Goal: Task Accomplishment & Management: Manage account settings

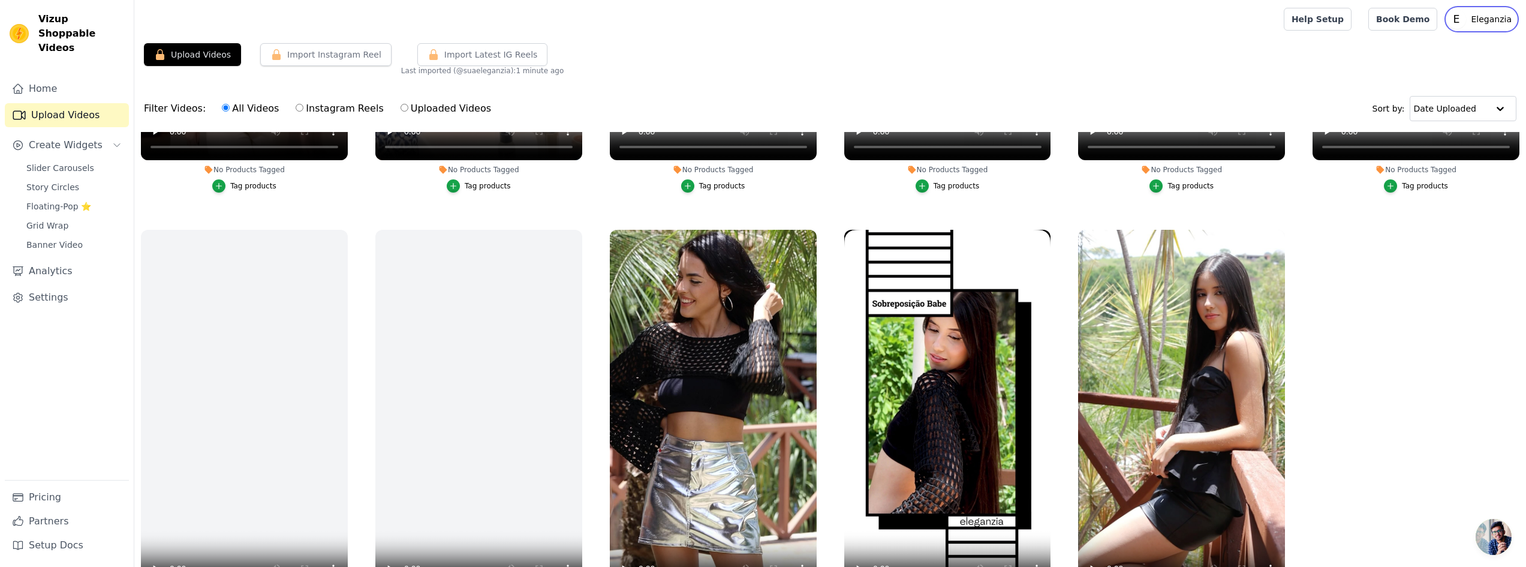
click at [1484, 22] on p "Eleganzia" at bounding box center [1491, 19] width 50 height 22
drag, startPoint x: 1432, startPoint y: 51, endPoint x: 1414, endPoint y: 59, distance: 19.6
click at [1432, 51] on link "Settings" at bounding box center [1458, 50] width 115 height 22
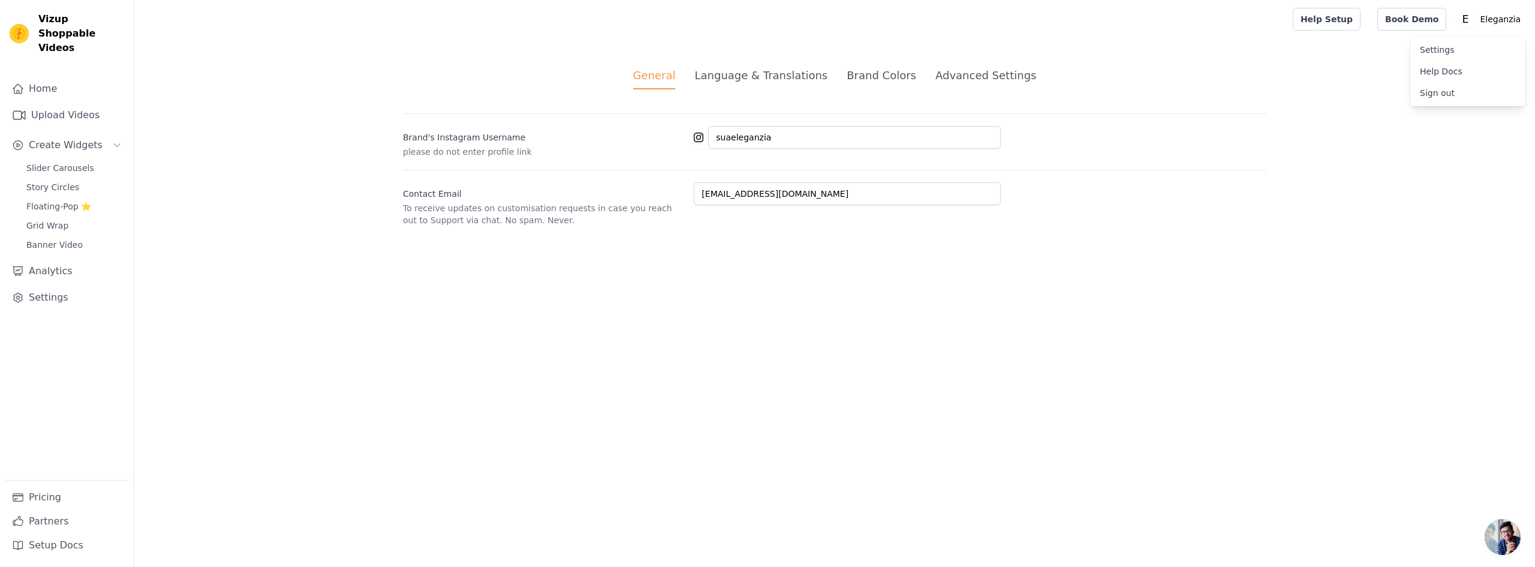
click at [770, 81] on div "Language & Translations" at bounding box center [760, 75] width 133 height 16
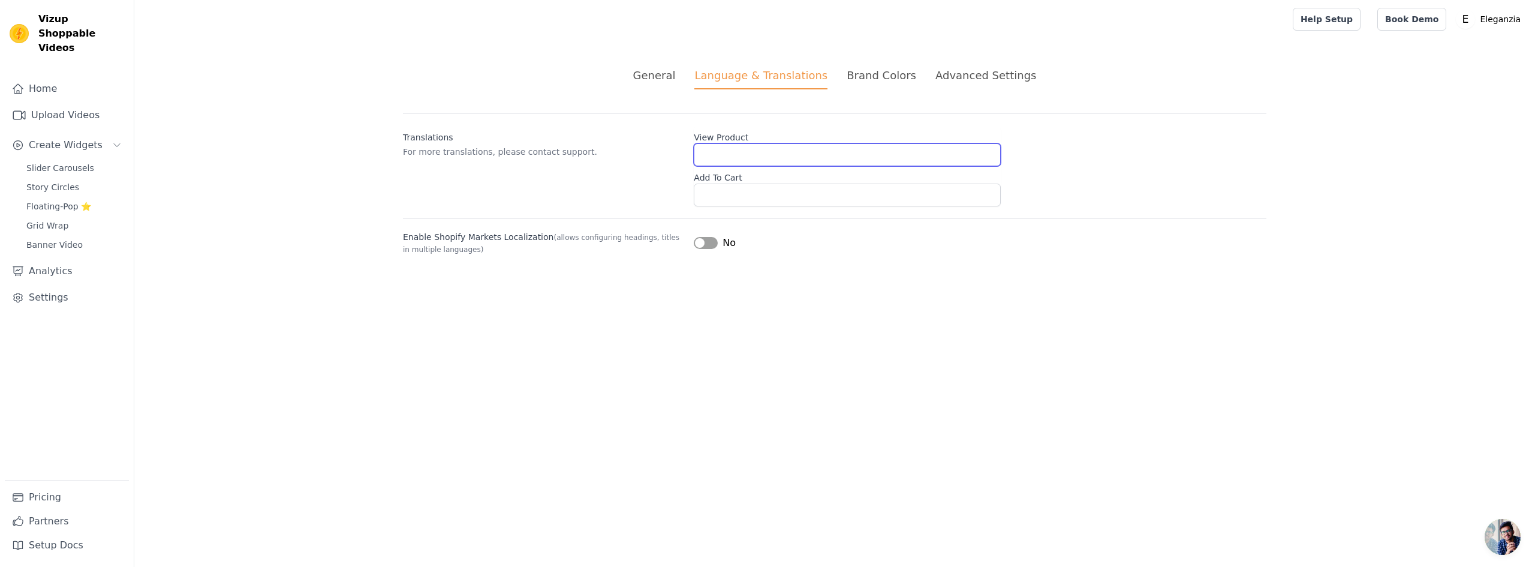
click at [741, 146] on input "View Product" at bounding box center [847, 154] width 307 height 23
click at [739, 177] on label "Add To Cart" at bounding box center [847, 175] width 307 height 17
click at [739, 183] on input "Add To Cart" at bounding box center [847, 194] width 307 height 23
click at [771, 146] on input "View Product" at bounding box center [847, 154] width 307 height 23
click at [724, 284] on html "Vizup Shoppable Videos Home Upload Videos Create Widgets Slider Carousels Story…" at bounding box center [767, 142] width 1535 height 284
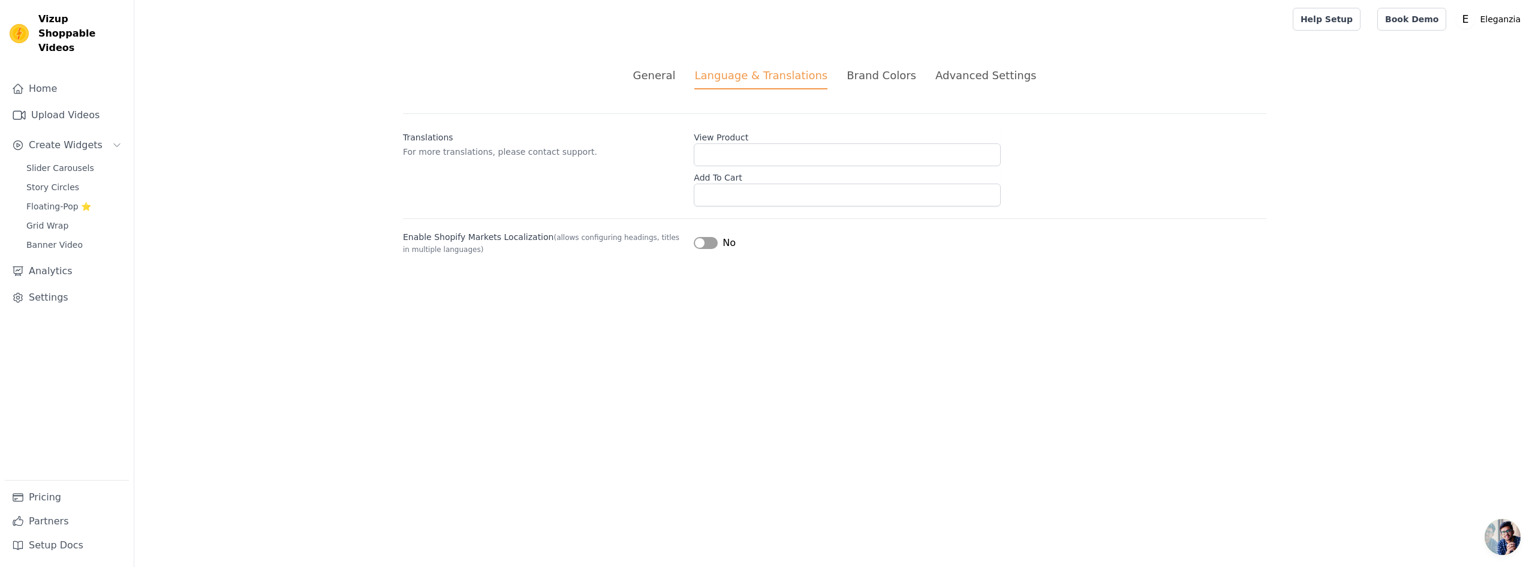
click at [874, 67] on div "General Language & Translations Brand Colors Advanced Settings unsaved changes …" at bounding box center [834, 160] width 921 height 245
click at [875, 71] on div "Brand Colors" at bounding box center [882, 75] width 70 height 16
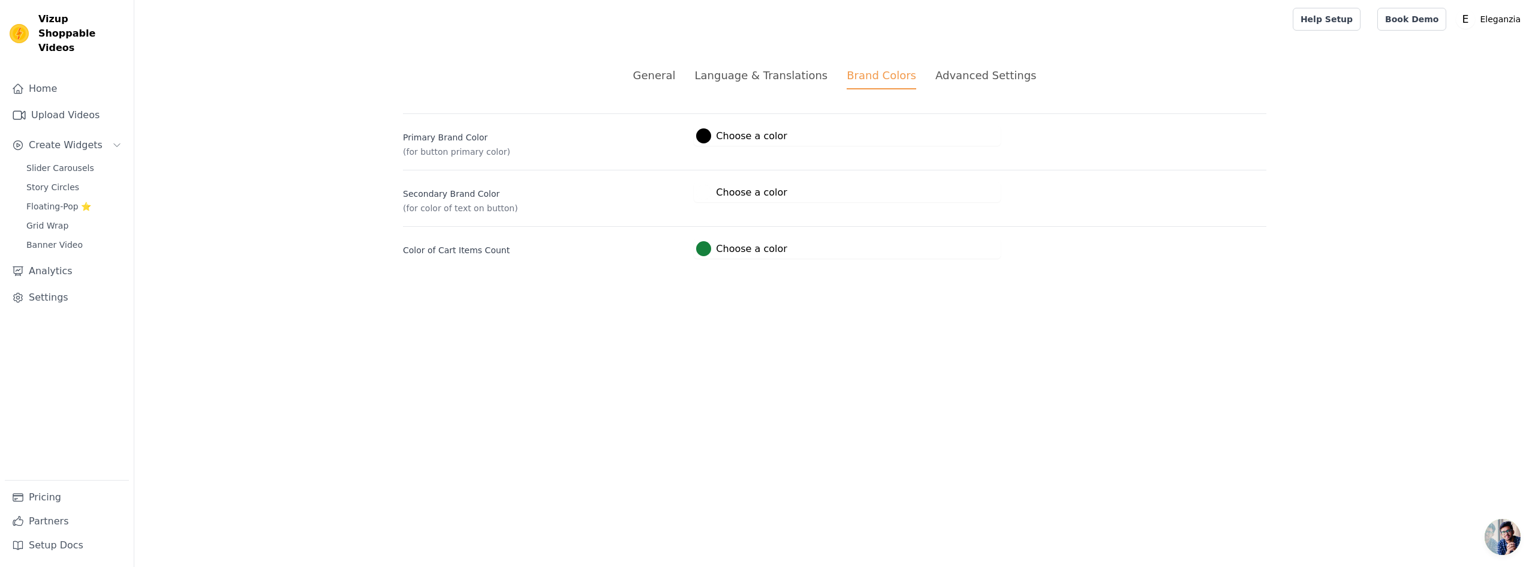
click at [973, 78] on div "Advanced Settings" at bounding box center [985, 75] width 101 height 16
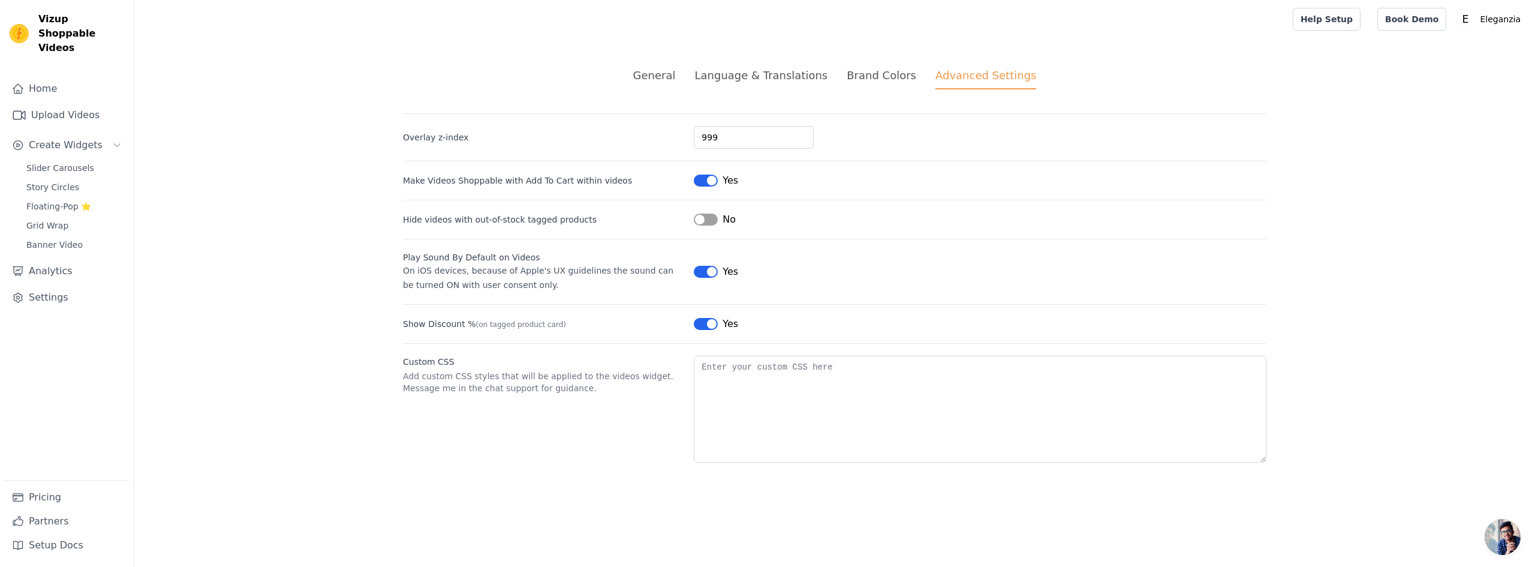
click at [676, 81] on div "General" at bounding box center [654, 75] width 43 height 16
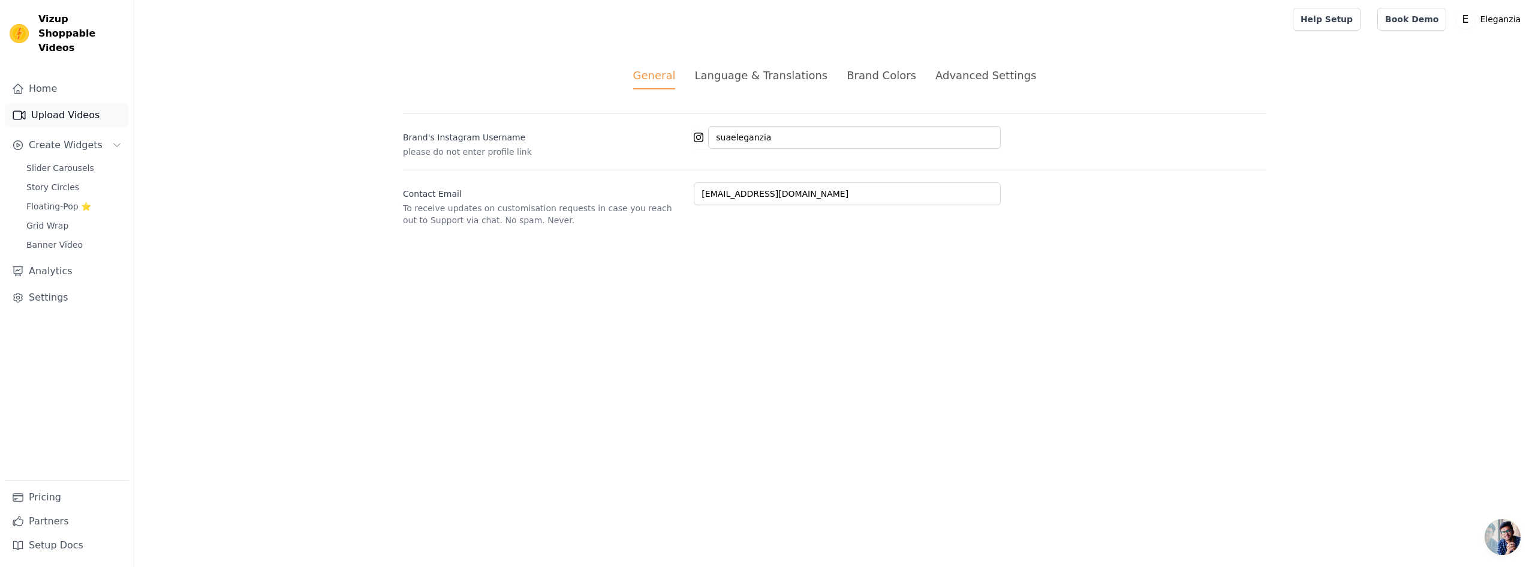
click at [71, 104] on link "Upload Videos" at bounding box center [67, 115] width 124 height 24
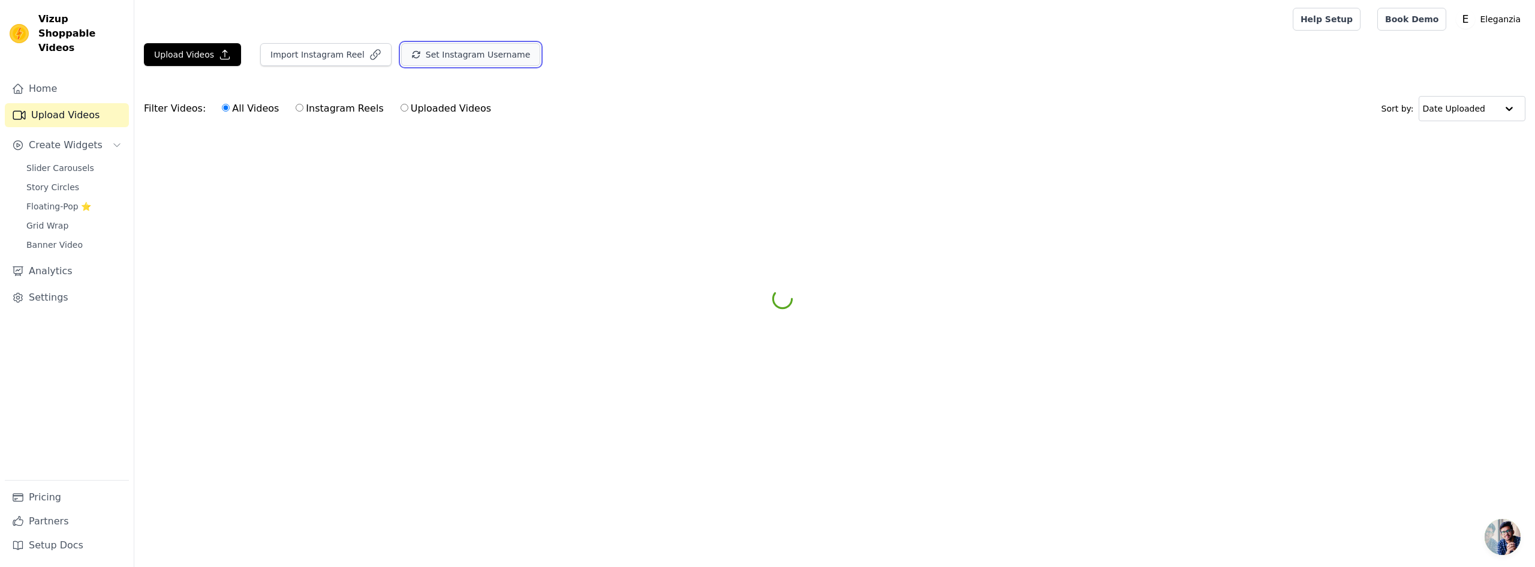
click at [468, 53] on button "Set Instagram Username" at bounding box center [470, 54] width 139 height 23
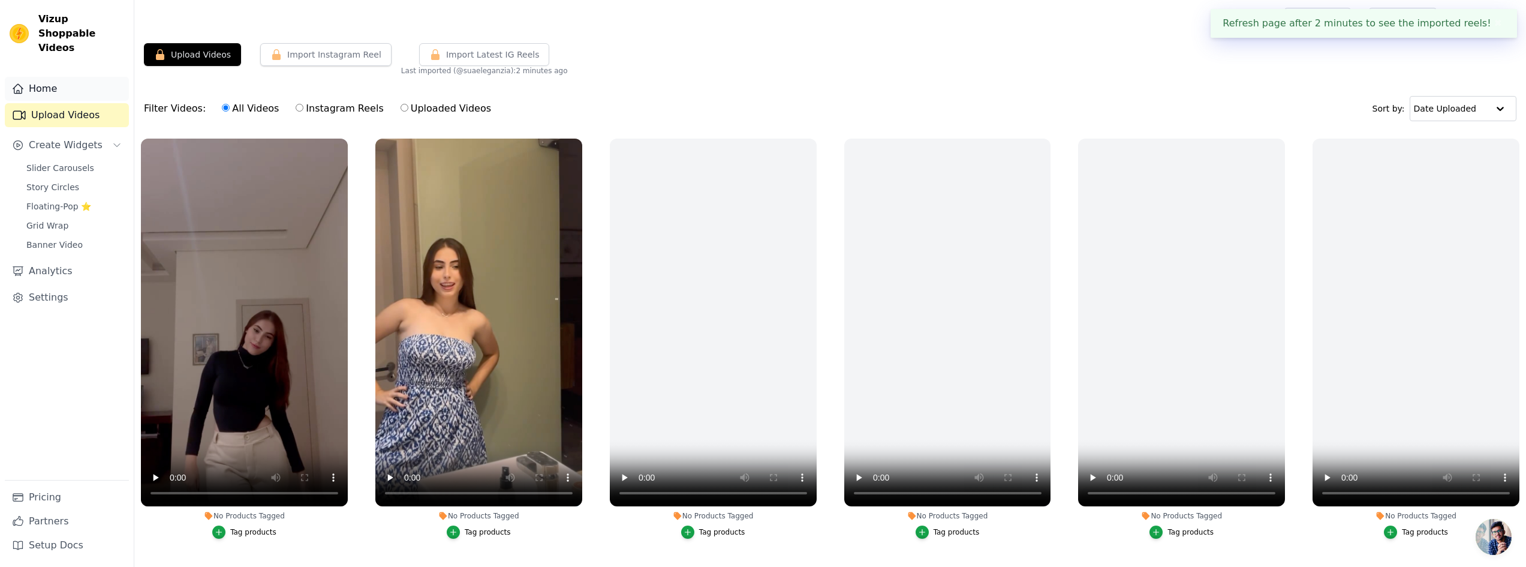
click at [61, 77] on link "Home" at bounding box center [67, 89] width 124 height 24
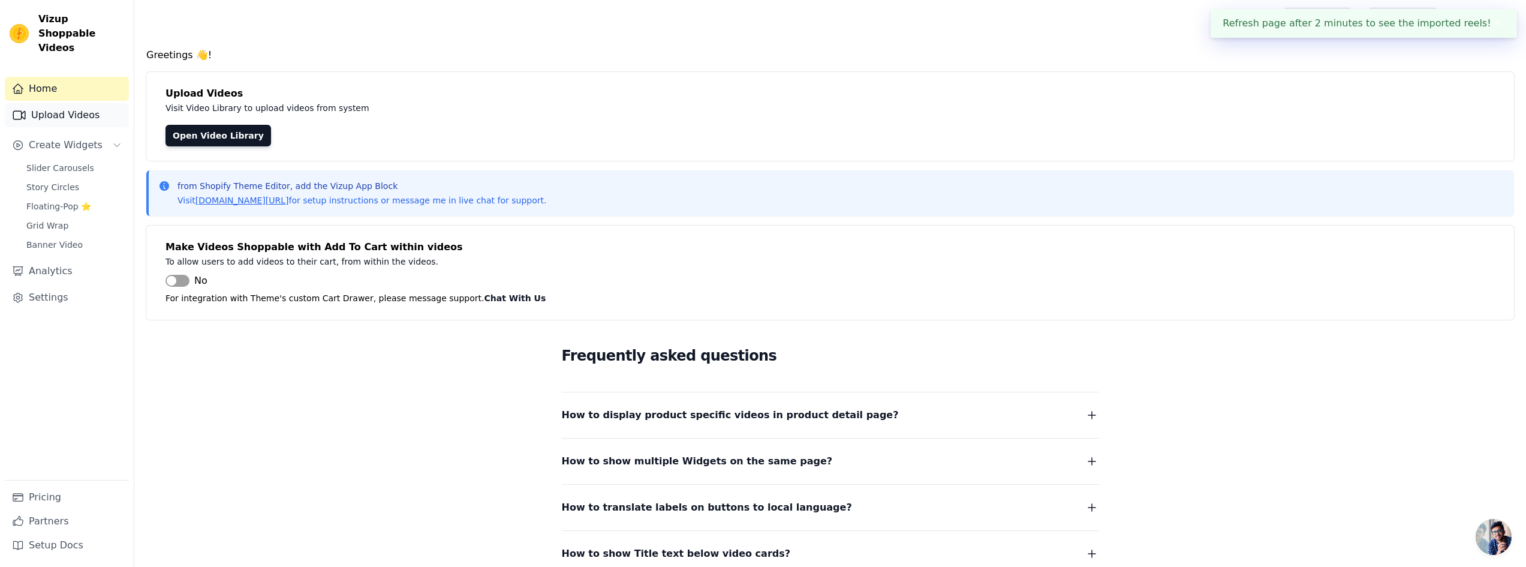
drag, startPoint x: 61, startPoint y: 100, endPoint x: 343, endPoint y: 83, distance: 282.3
click at [62, 103] on link "Upload Videos" at bounding box center [67, 115] width 124 height 24
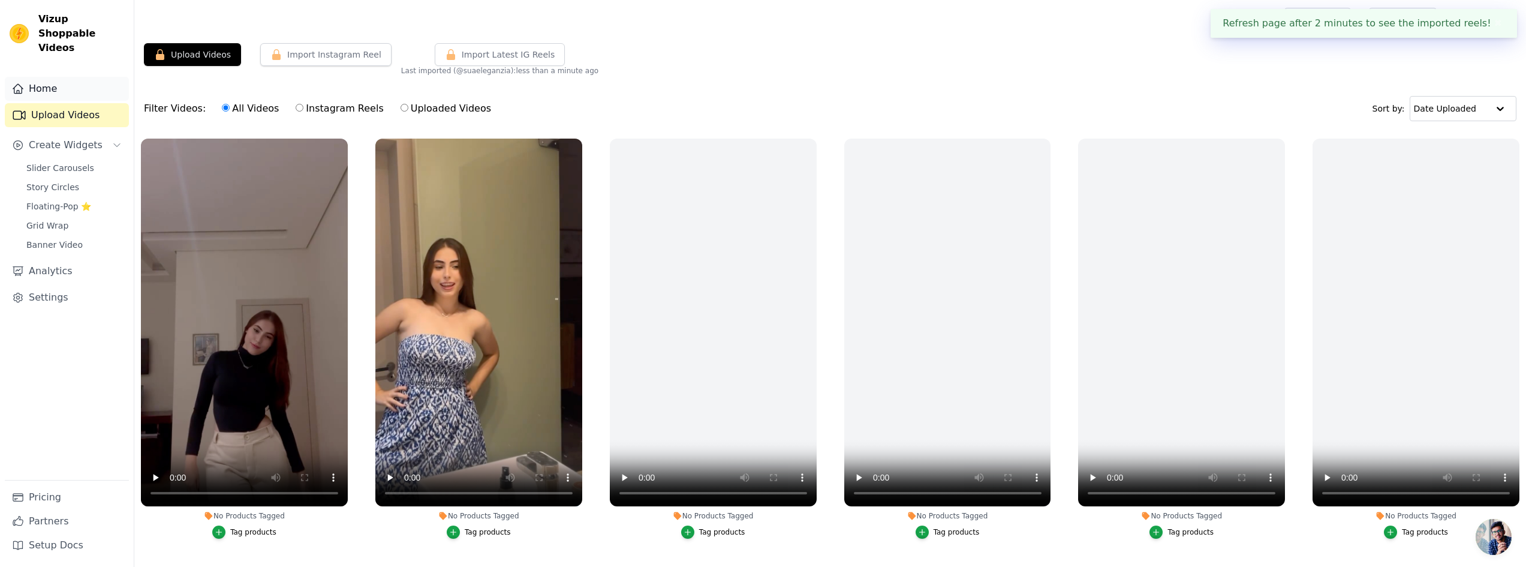
click at [73, 77] on link "Home" at bounding box center [67, 89] width 124 height 24
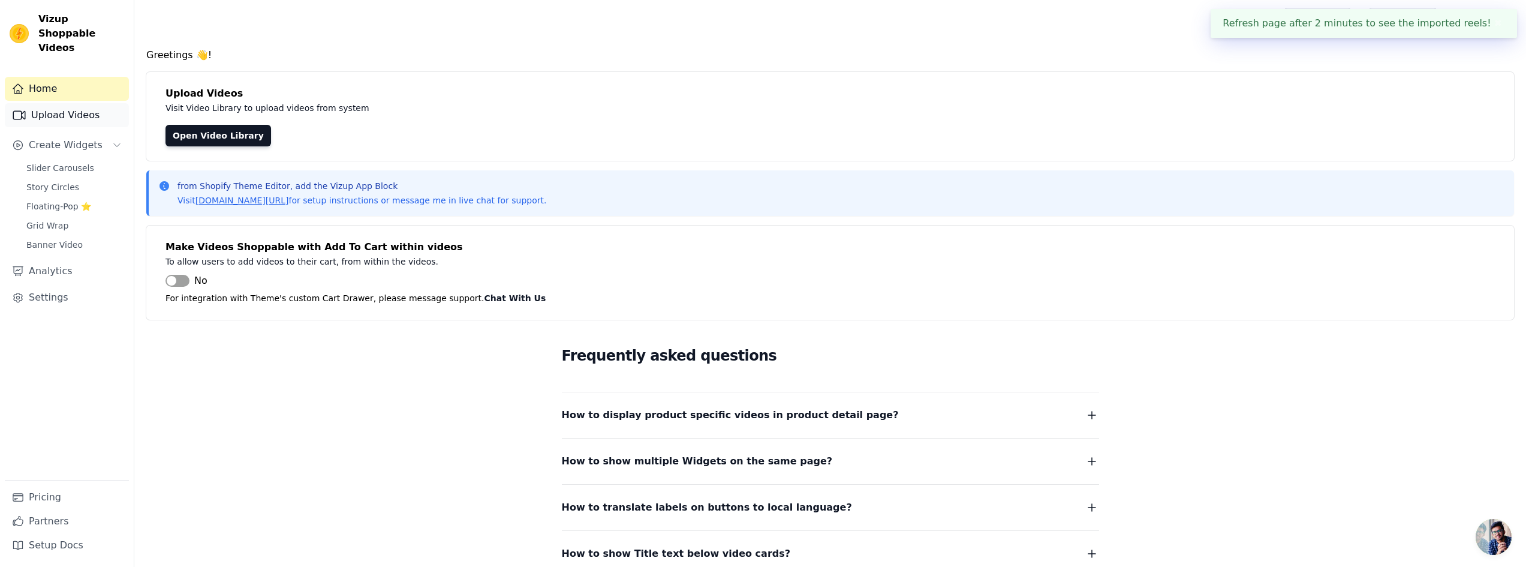
click at [80, 103] on link "Upload Videos" at bounding box center [67, 115] width 124 height 24
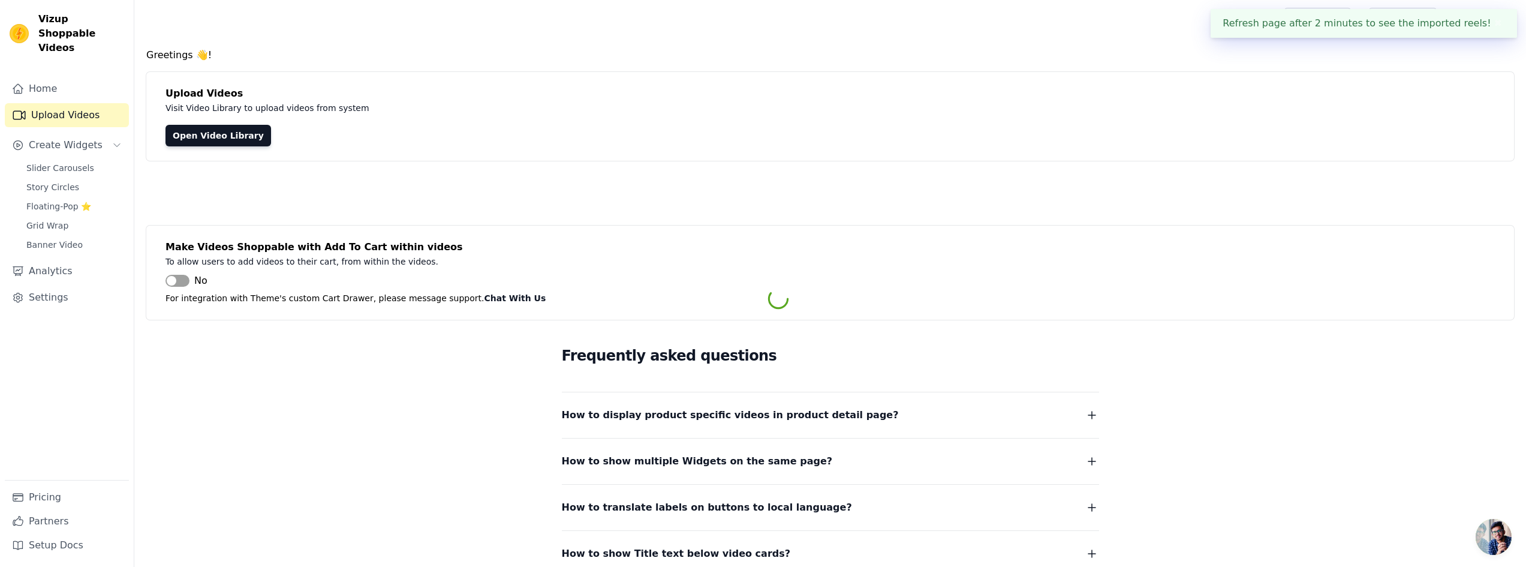
click at [345, 70] on div "Greetings 👋! Upload Videos Visit Video Library to upload videos from system Ope…" at bounding box center [830, 361] width 1392 height 627
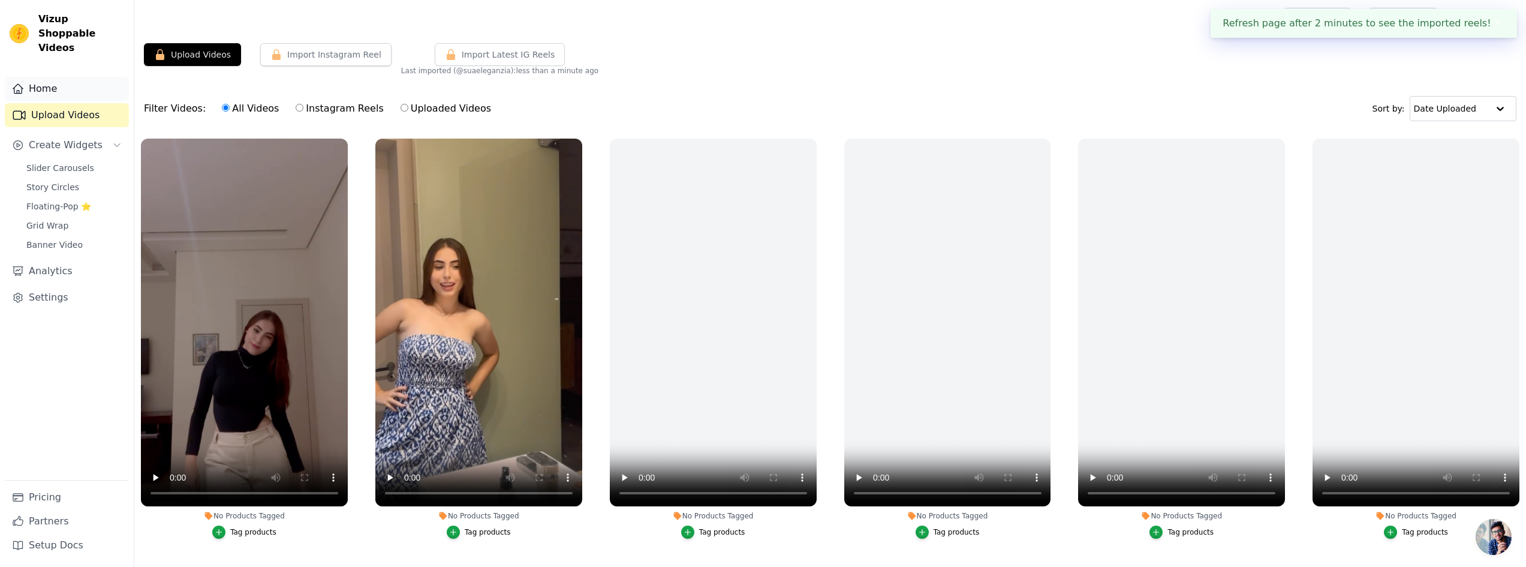
click at [85, 77] on link "Home" at bounding box center [67, 89] width 124 height 24
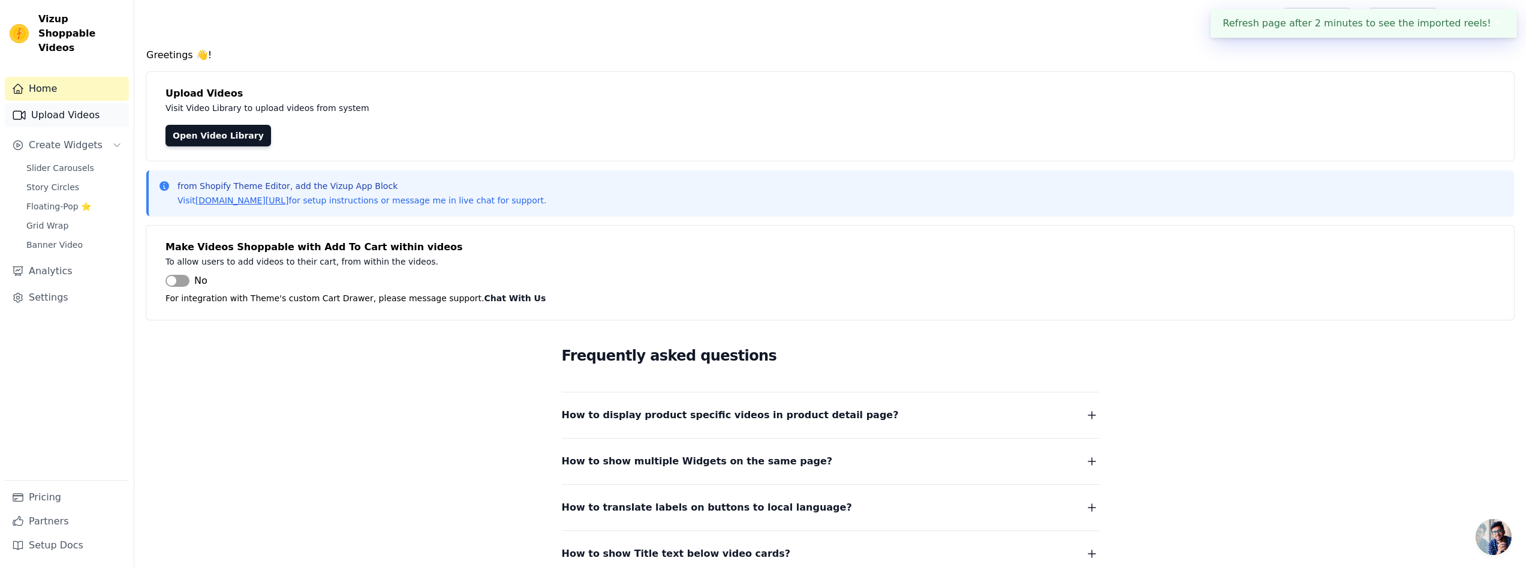
click at [73, 103] on link "Upload Videos" at bounding box center [67, 115] width 124 height 24
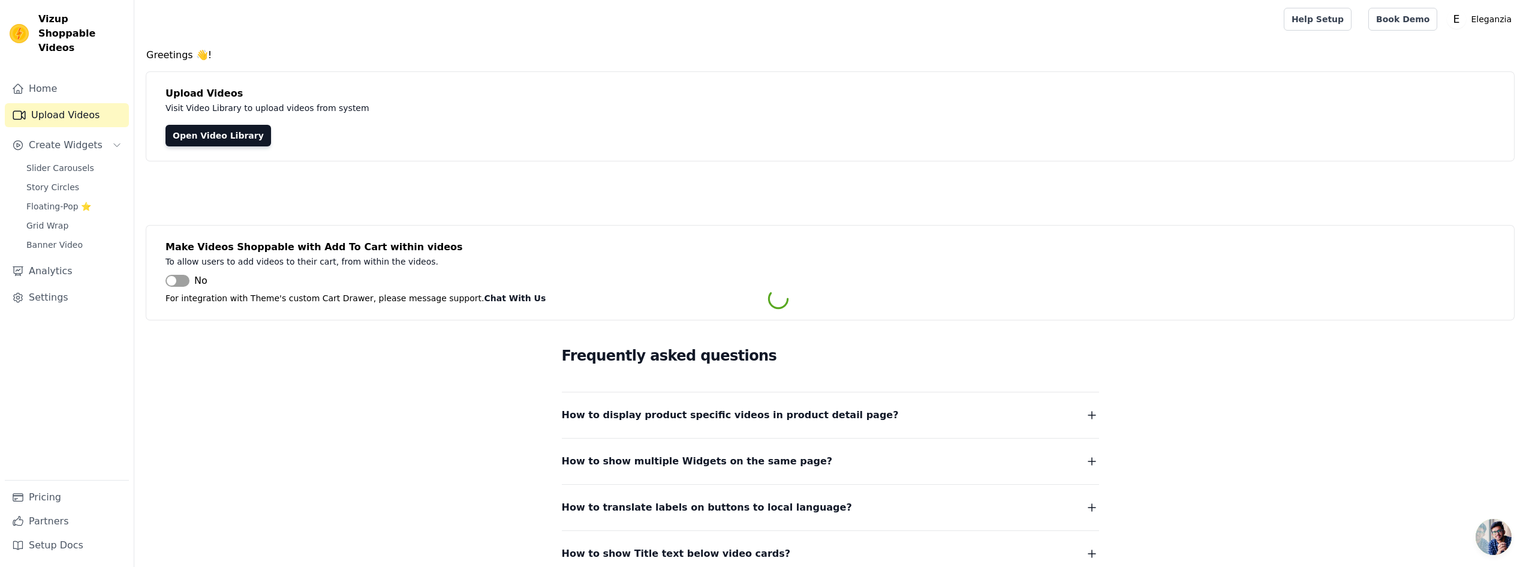
click at [359, 67] on div "Greetings 👋! Upload Videos Visit Video Library to upload videos from system Ope…" at bounding box center [830, 361] width 1392 height 627
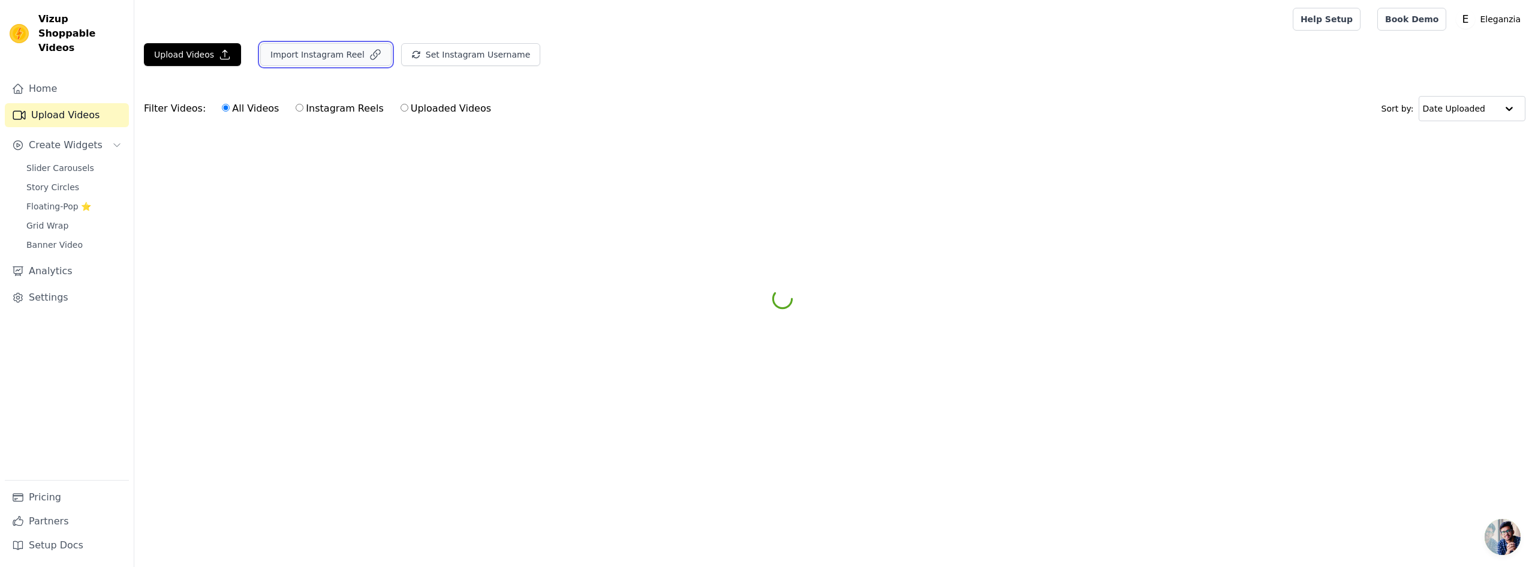
click at [347, 58] on button "Import Instagram Reel" at bounding box center [325, 54] width 131 height 23
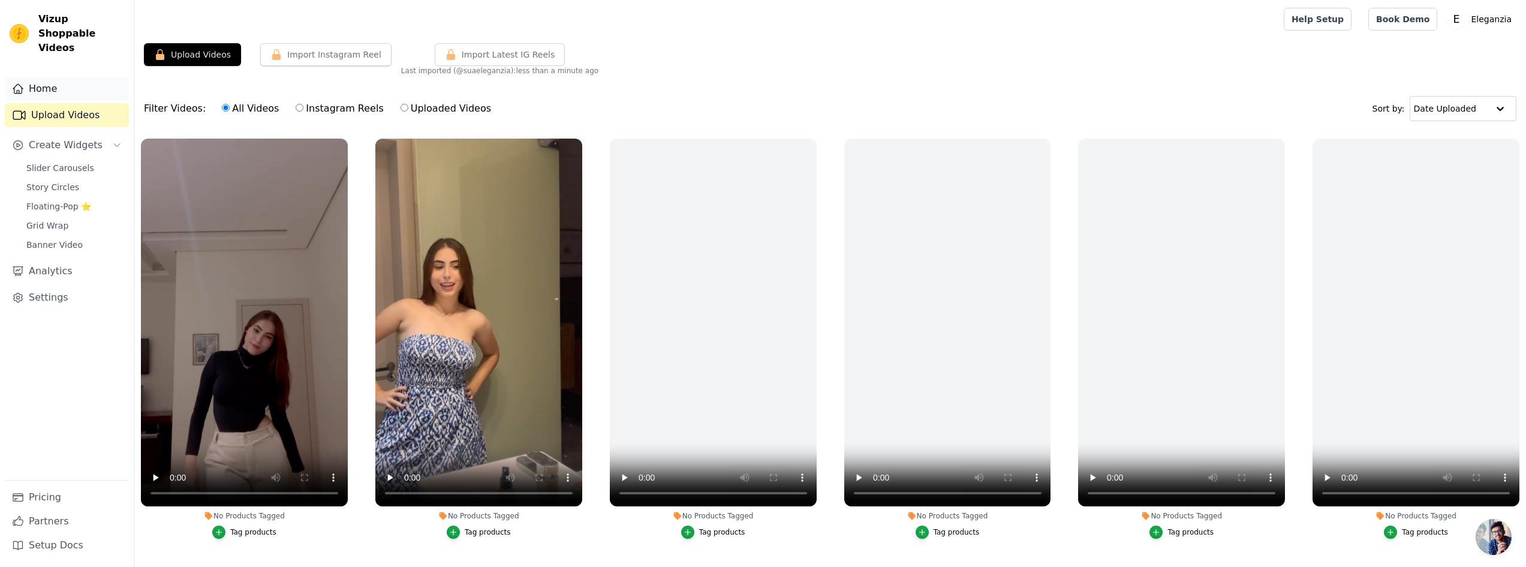
click at [83, 77] on link "Home" at bounding box center [67, 89] width 124 height 24
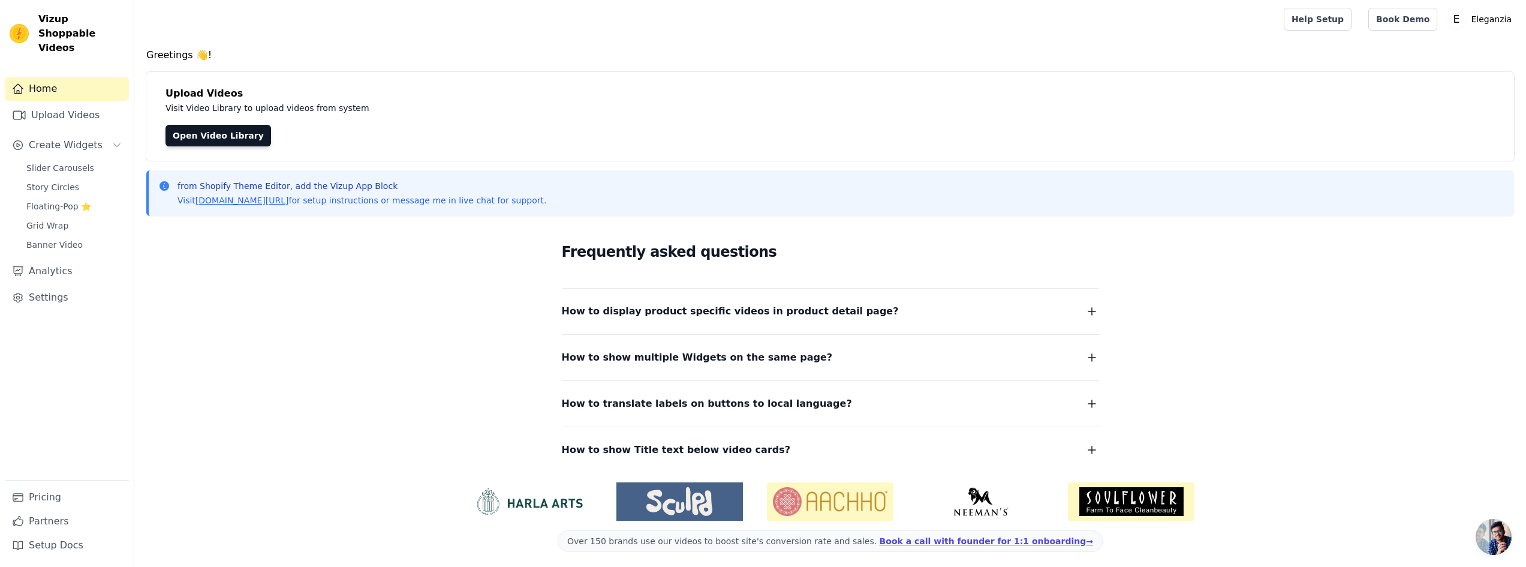
drag, startPoint x: 394, startPoint y: 45, endPoint x: 356, endPoint y: 61, distance: 41.6
click at [395, 45] on main "Greetings 👋! Upload Videos Visit Video Library to upload videos from system Ope…" at bounding box center [830, 304] width 1392 height 532
drag, startPoint x: 91, startPoint y: 92, endPoint x: 117, endPoint y: 91, distance: 26.4
click at [90, 103] on link "Upload Videos" at bounding box center [67, 115] width 124 height 24
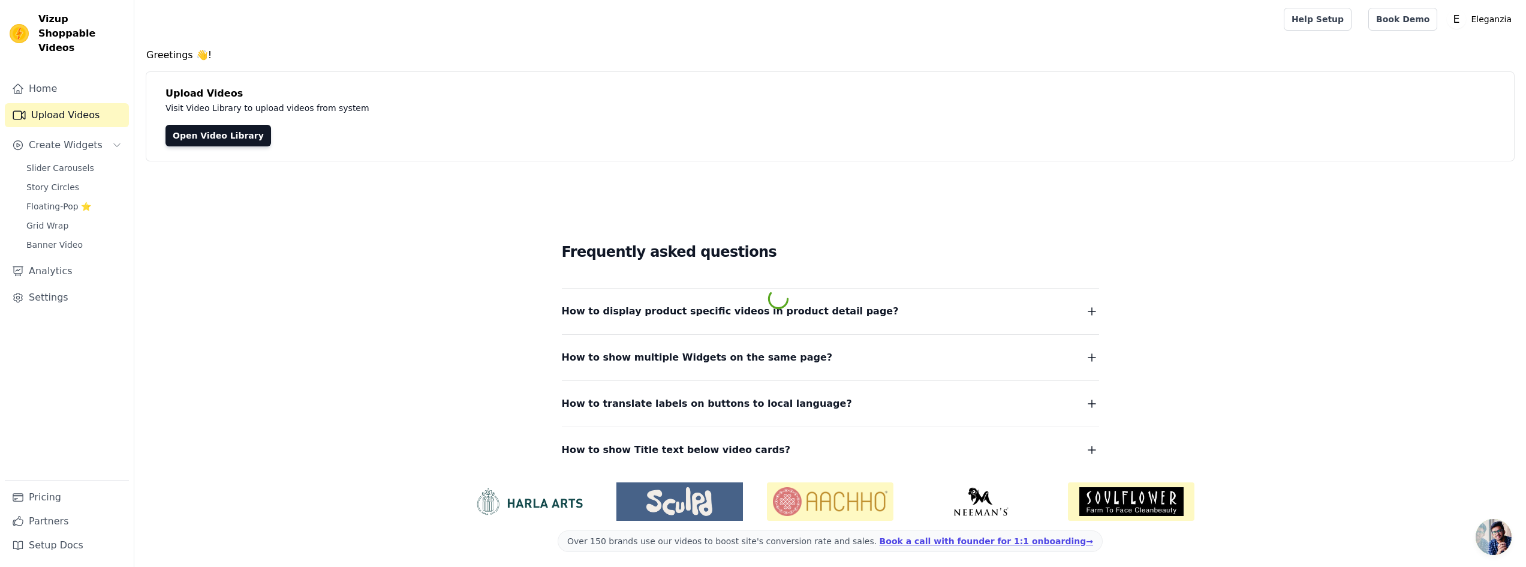
click at [375, 68] on div "Greetings 👋! Upload Videos Visit Video Library to upload videos from system Ope…" at bounding box center [830, 309] width 1392 height 523
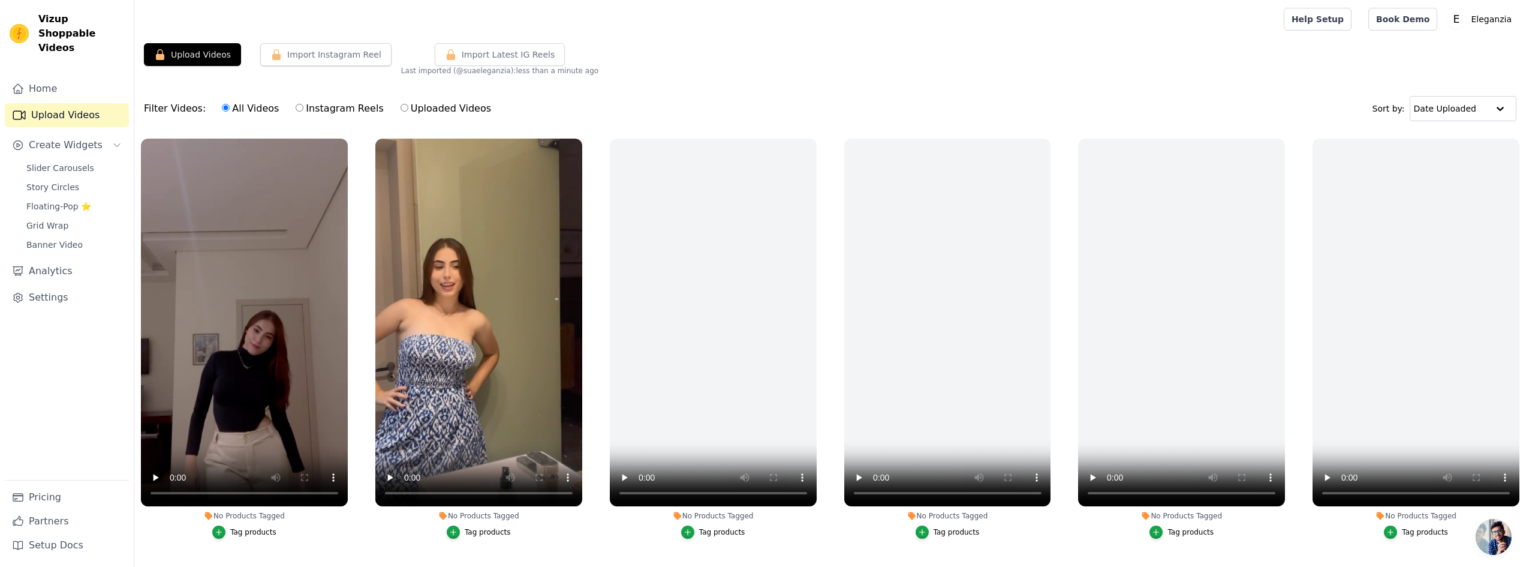
click at [352, 64] on button "Import Instagram Reel" at bounding box center [325, 54] width 131 height 23
click at [89, 81] on link "Home" at bounding box center [67, 89] width 124 height 24
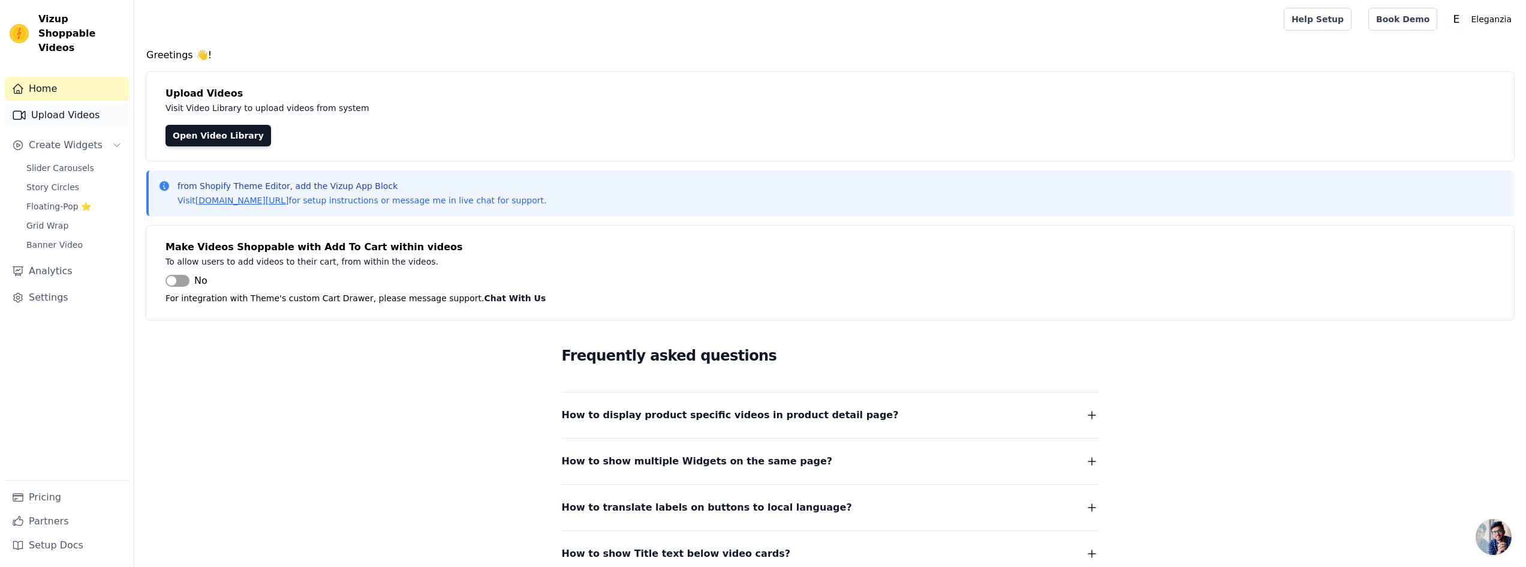
click at [64, 103] on link "Upload Videos" at bounding box center [67, 115] width 124 height 24
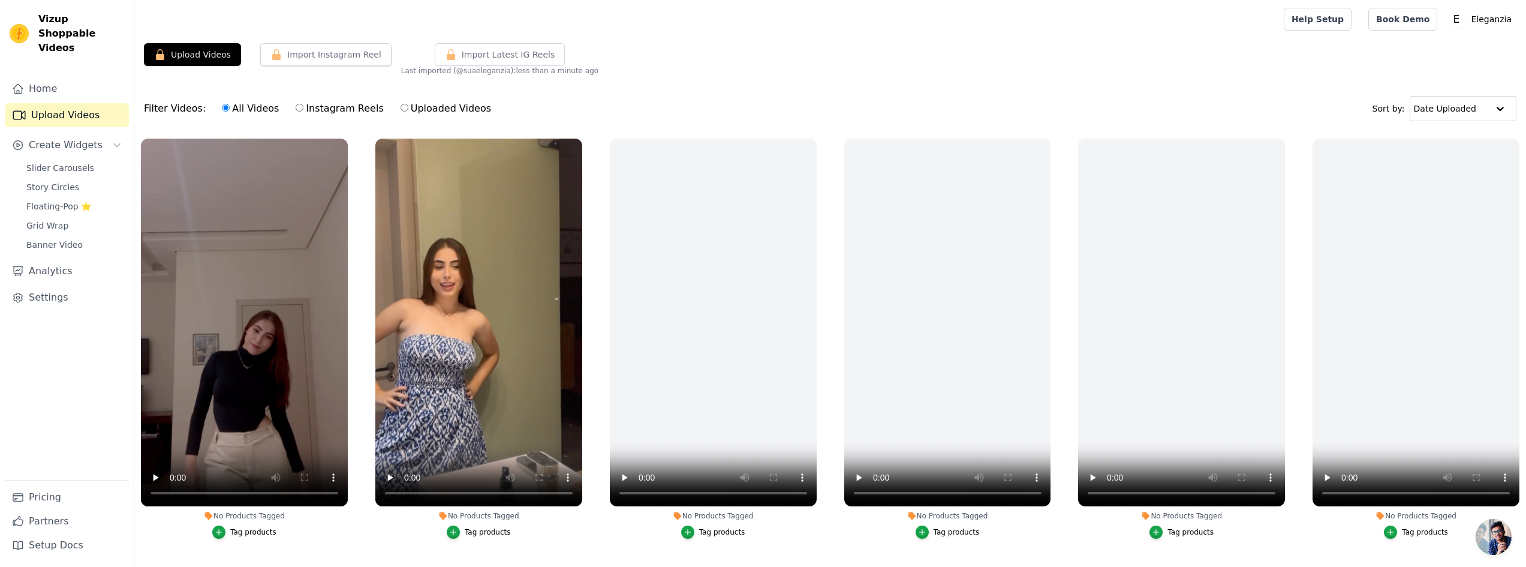
click at [73, 88] on div "Home Upload Videos Create Widgets Slider Carousels Story Circles Floating-Pop ⭐…" at bounding box center [67, 278] width 124 height 403
click at [64, 77] on link "Home" at bounding box center [67, 89] width 124 height 24
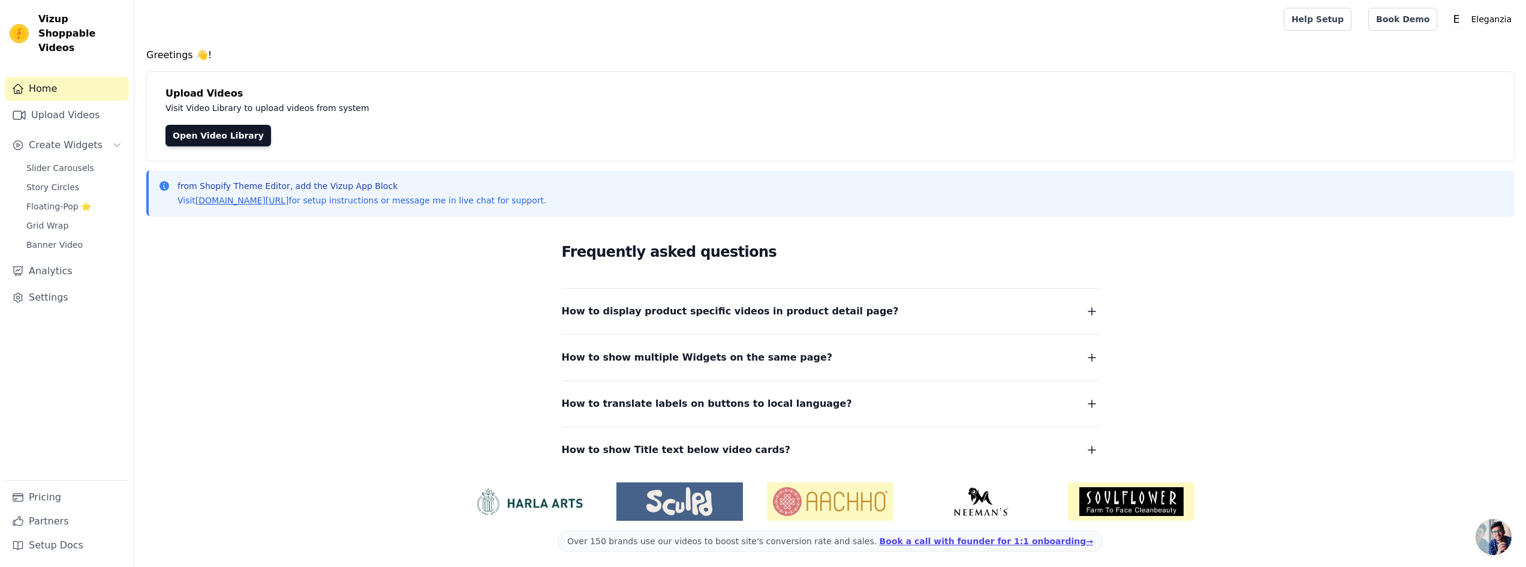
click at [365, 56] on h4 "Greetings 👋!" at bounding box center [830, 55] width 1368 height 14
click at [109, 103] on link "Upload Videos" at bounding box center [67, 115] width 124 height 24
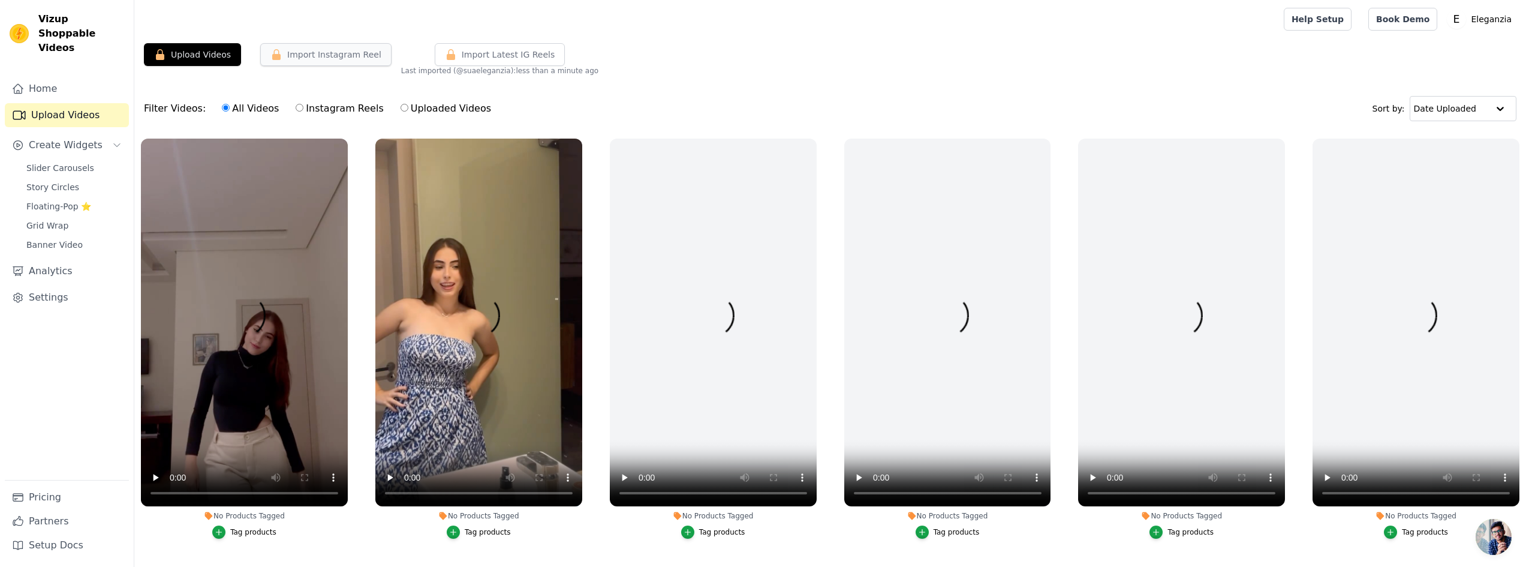
click at [336, 56] on button "Import Instagram Reel" at bounding box center [325, 54] width 131 height 23
click at [70, 82] on link "Home" at bounding box center [67, 89] width 124 height 24
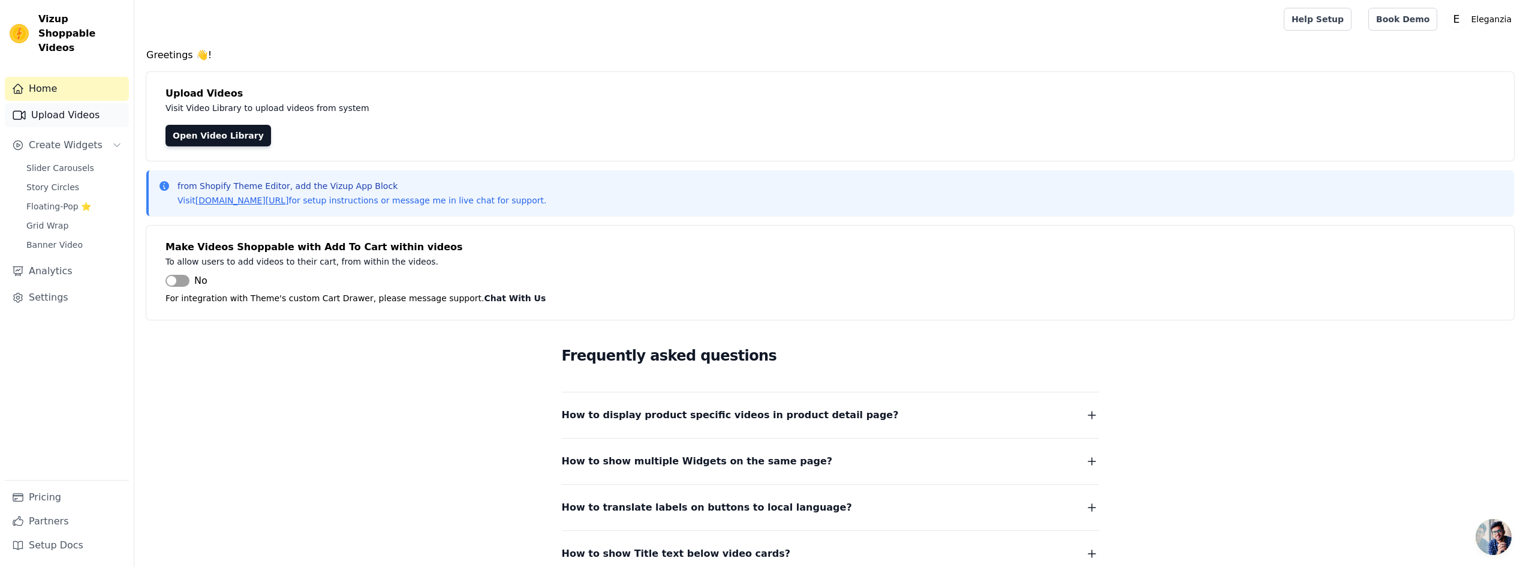
click at [63, 103] on link "Upload Videos" at bounding box center [67, 115] width 124 height 24
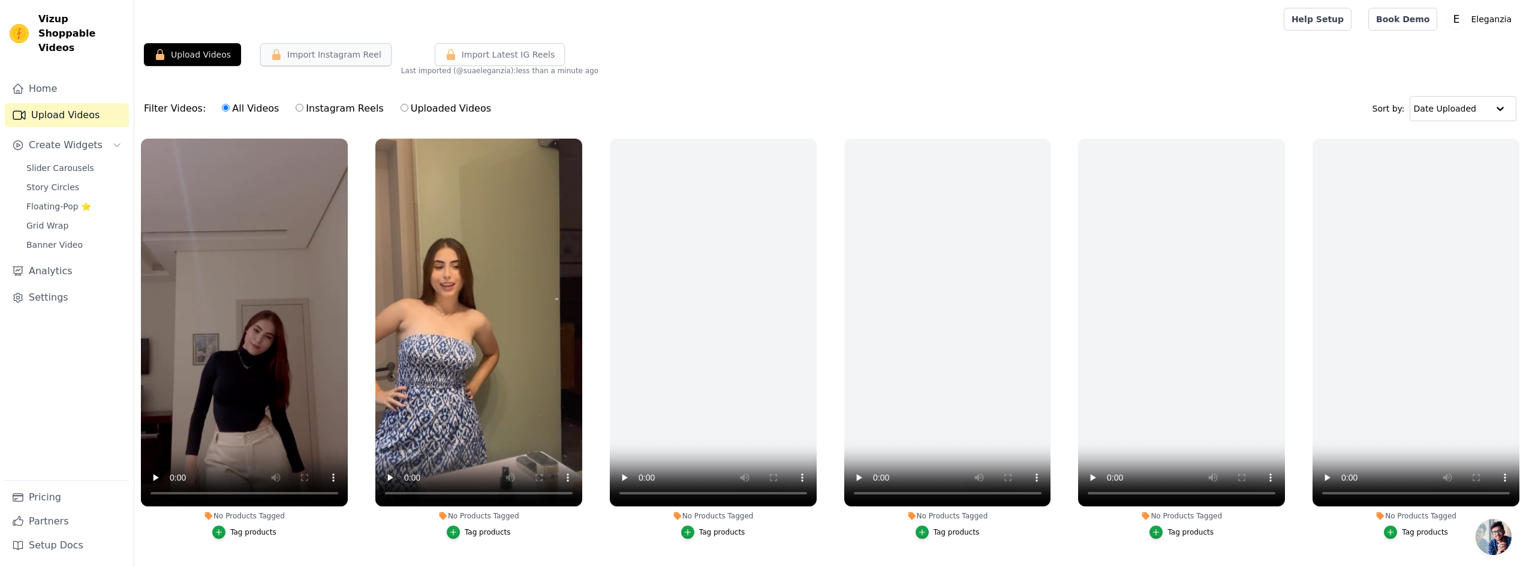
click at [346, 49] on button "Import Instagram Reel" at bounding box center [325, 54] width 131 height 23
click at [49, 77] on link "Home" at bounding box center [67, 89] width 124 height 24
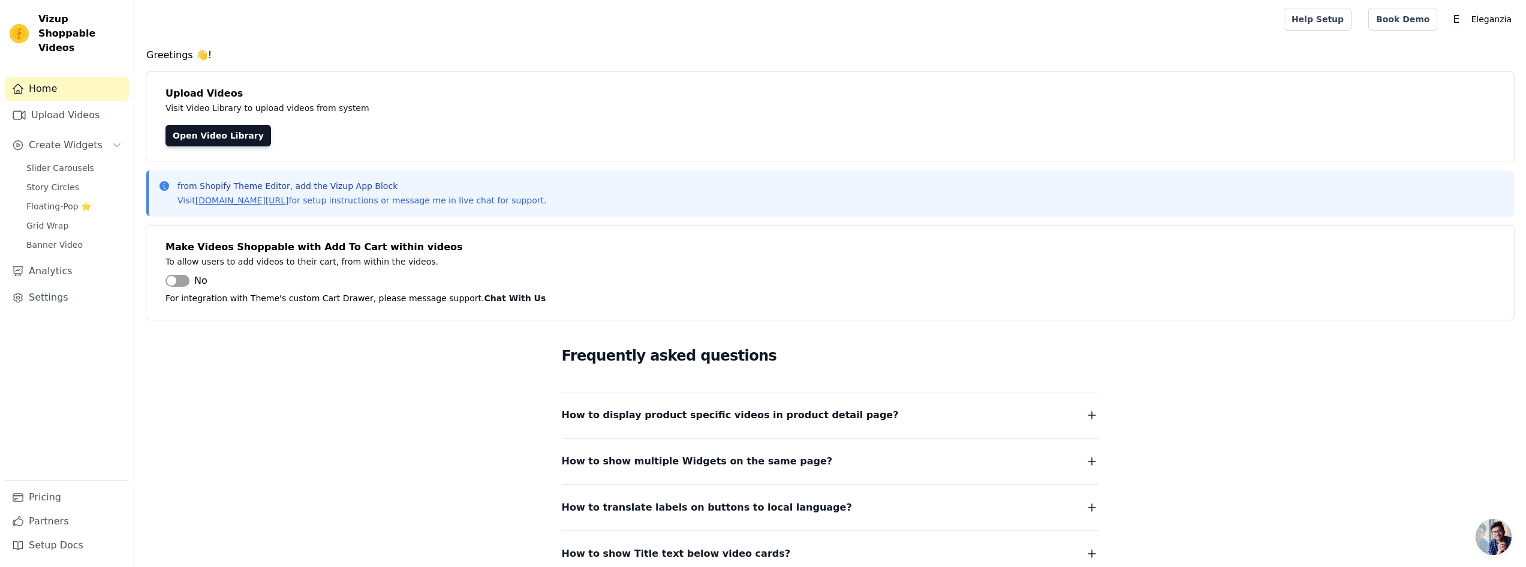
drag, startPoint x: 58, startPoint y: 97, endPoint x: 297, endPoint y: 73, distance: 240.4
click at [59, 103] on link "Upload Videos" at bounding box center [67, 115] width 124 height 24
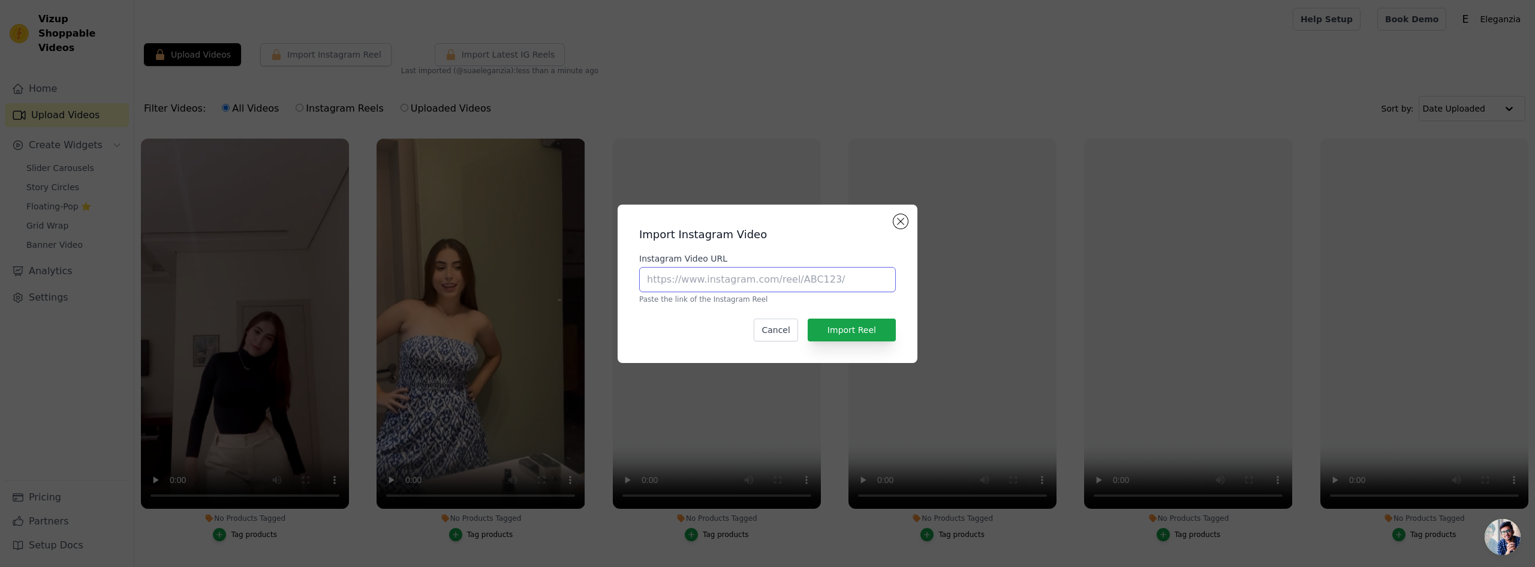
click at [695, 278] on input "Instagram Video URL" at bounding box center [767, 279] width 257 height 25
paste input "https://www.instagram.com/reel/DAVt9huyMt5/"
type input "https://www.instagram.com/reel/DAVt9huyMt5/"
drag, startPoint x: 839, startPoint y: 333, endPoint x: 792, endPoint y: 312, distance: 51.5
click at [839, 333] on button "Import Reel" at bounding box center [852, 329] width 88 height 23
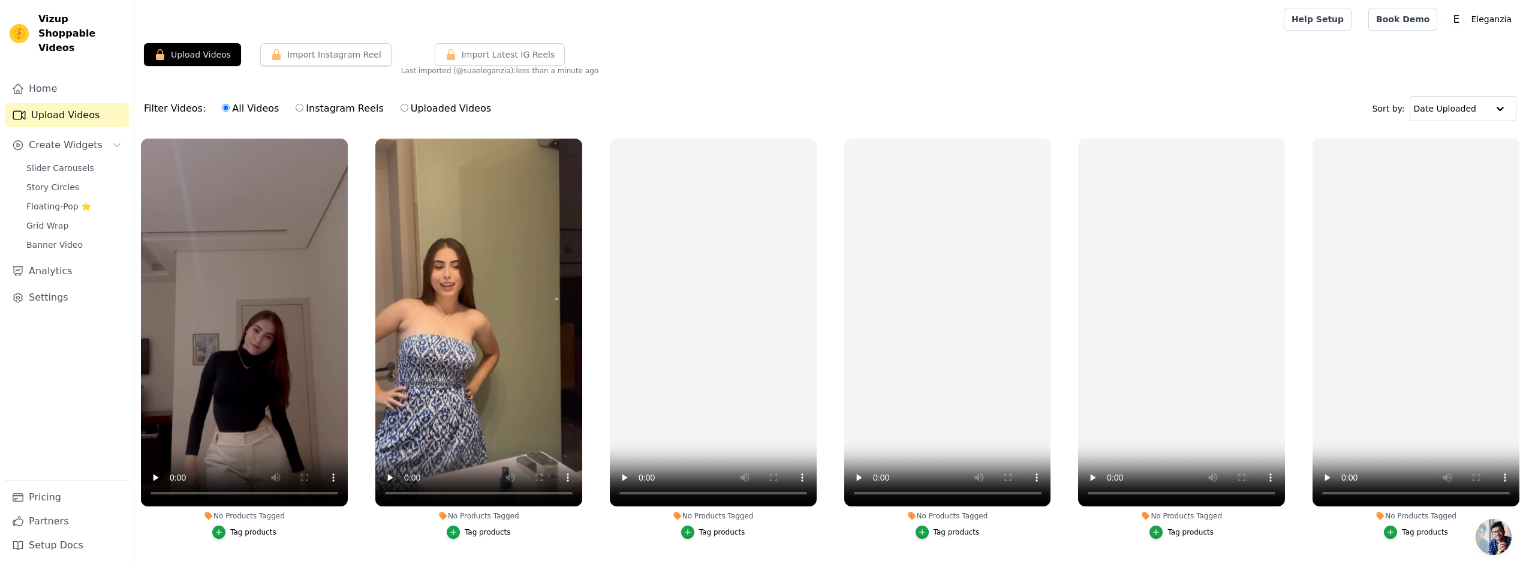
click at [413, 105] on label "Uploaded Videos" at bounding box center [446, 109] width 92 height 16
click at [408, 105] on input "Uploaded Videos" at bounding box center [404, 108] width 8 height 8
radio input "true"
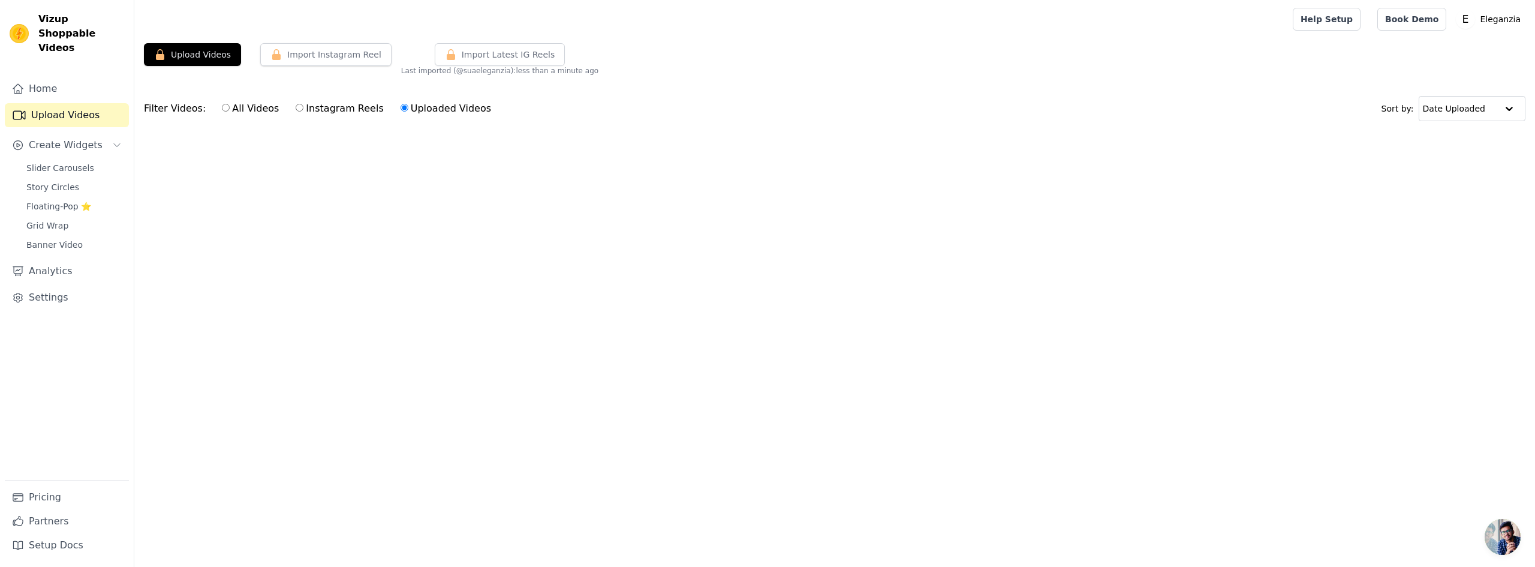
click at [304, 106] on label "Instagram Reels" at bounding box center [339, 109] width 89 height 16
click at [303, 106] on input "Instagram Reels" at bounding box center [300, 108] width 8 height 8
radio input "true"
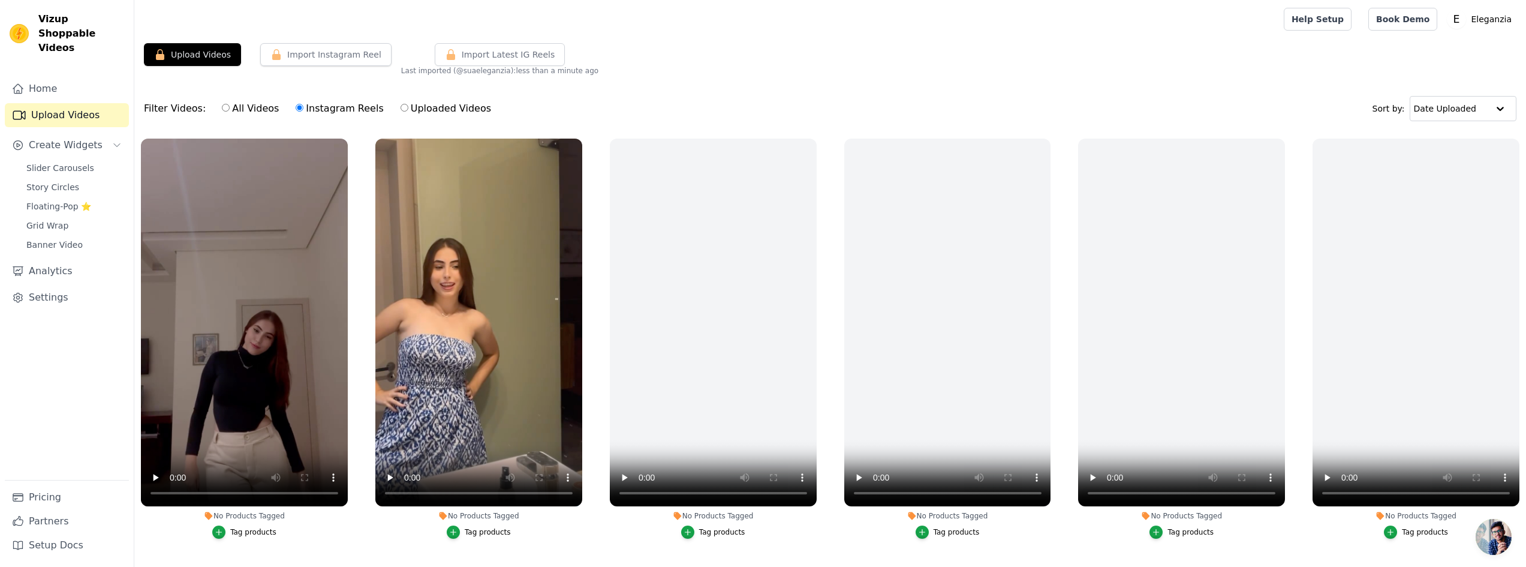
click at [230, 113] on label "All Videos" at bounding box center [250, 109] width 58 height 16
click at [230, 112] on input "All Videos" at bounding box center [226, 108] width 8 height 8
radio input "true"
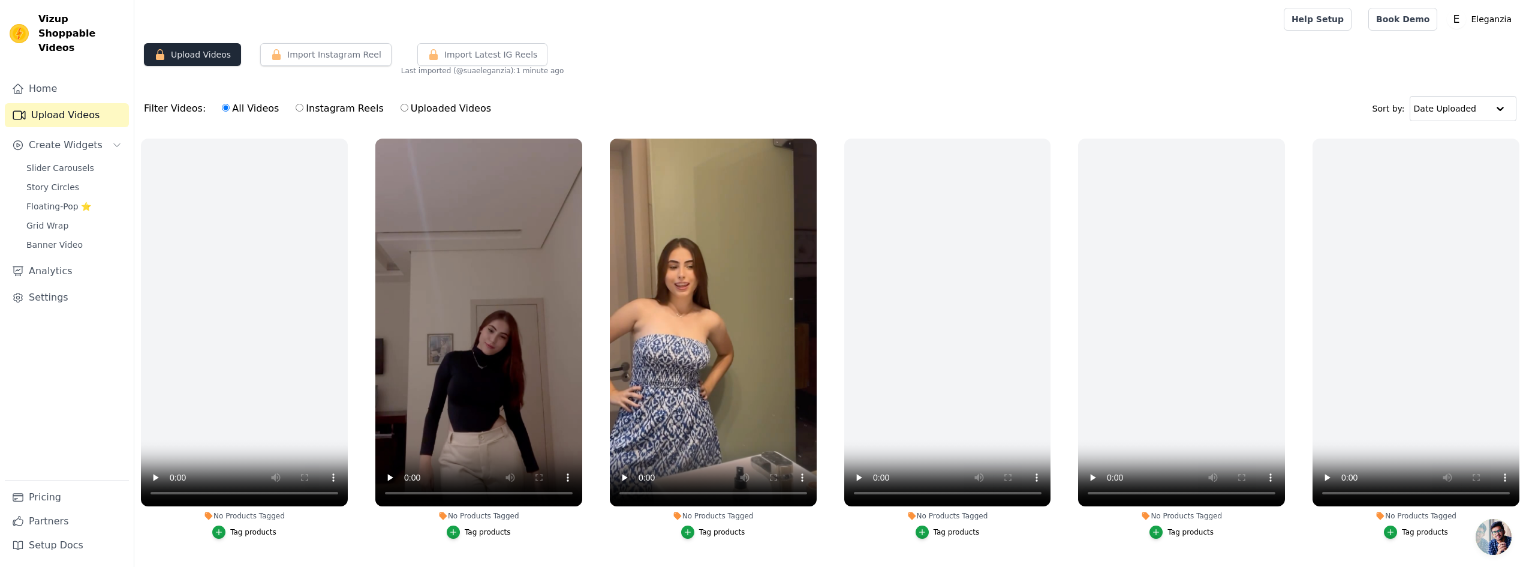
click at [196, 61] on button "Upload Videos" at bounding box center [192, 54] width 97 height 23
click at [198, 53] on button "Upload Videos" at bounding box center [192, 54] width 97 height 23
drag, startPoint x: 112, startPoint y: 80, endPoint x: 99, endPoint y: 88, distance: 15.3
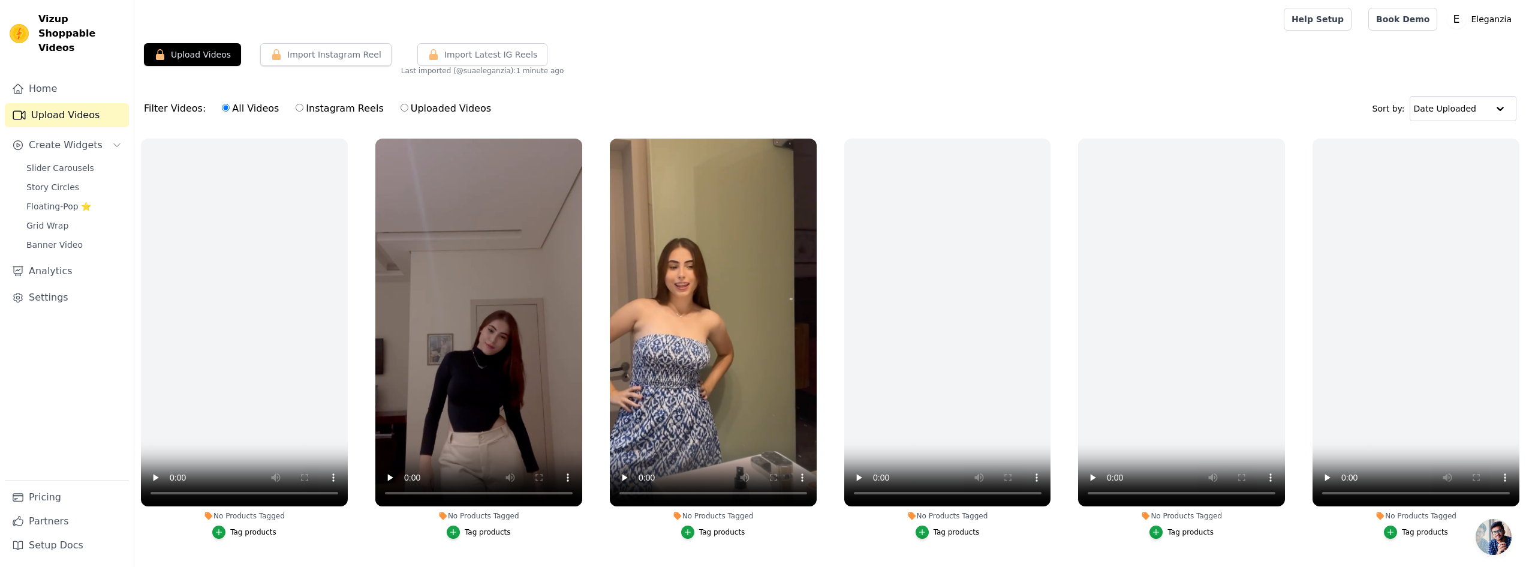
click at [112, 80] on link "Home" at bounding box center [67, 89] width 124 height 24
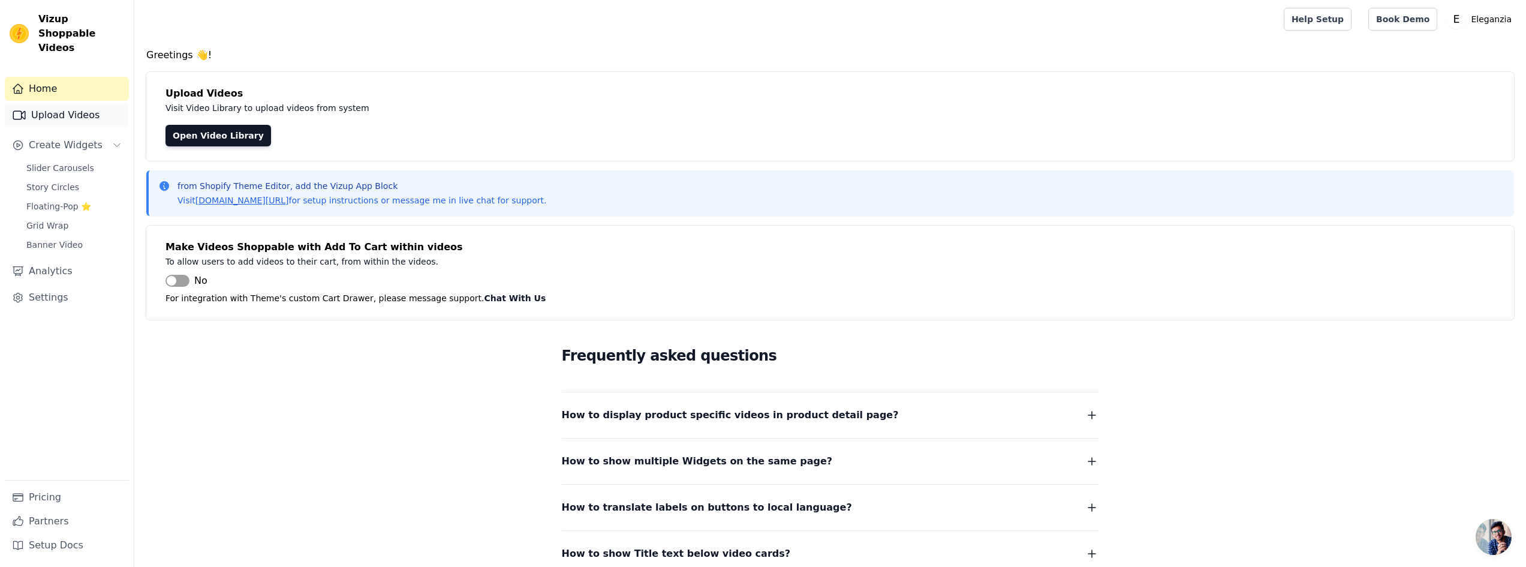
click at [85, 103] on link "Upload Videos" at bounding box center [67, 115] width 124 height 24
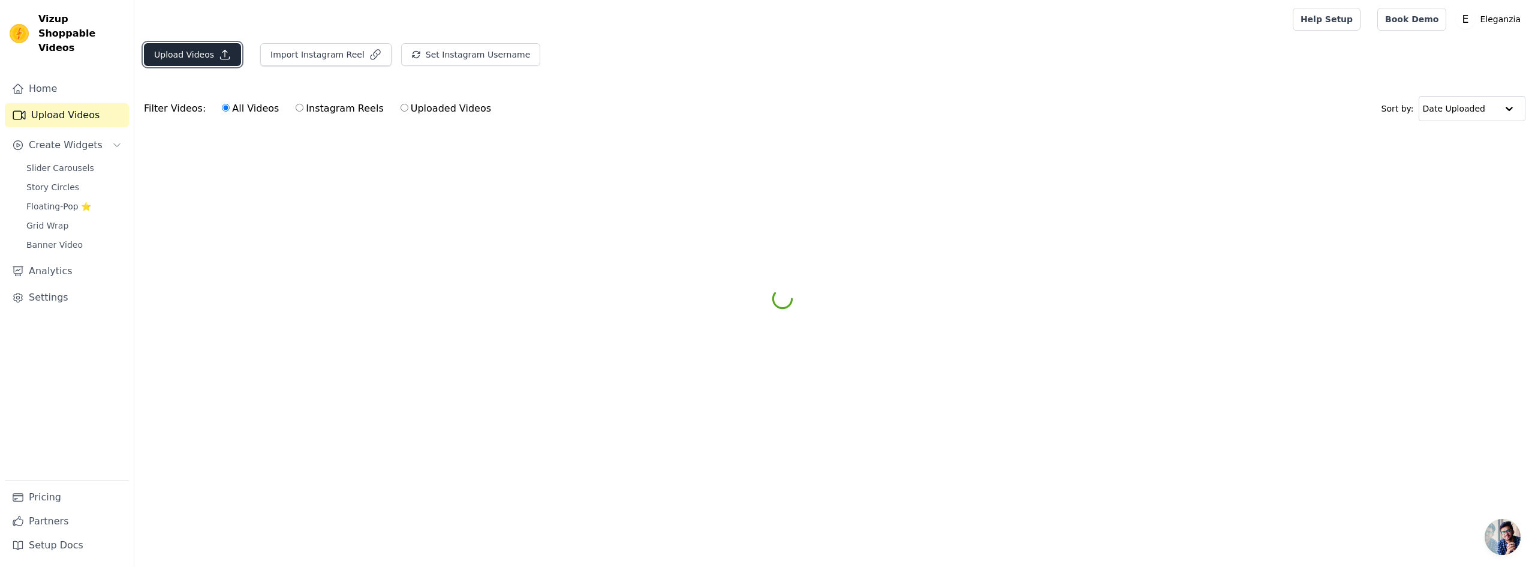
click at [221, 57] on icon "button" at bounding box center [225, 55] width 12 height 12
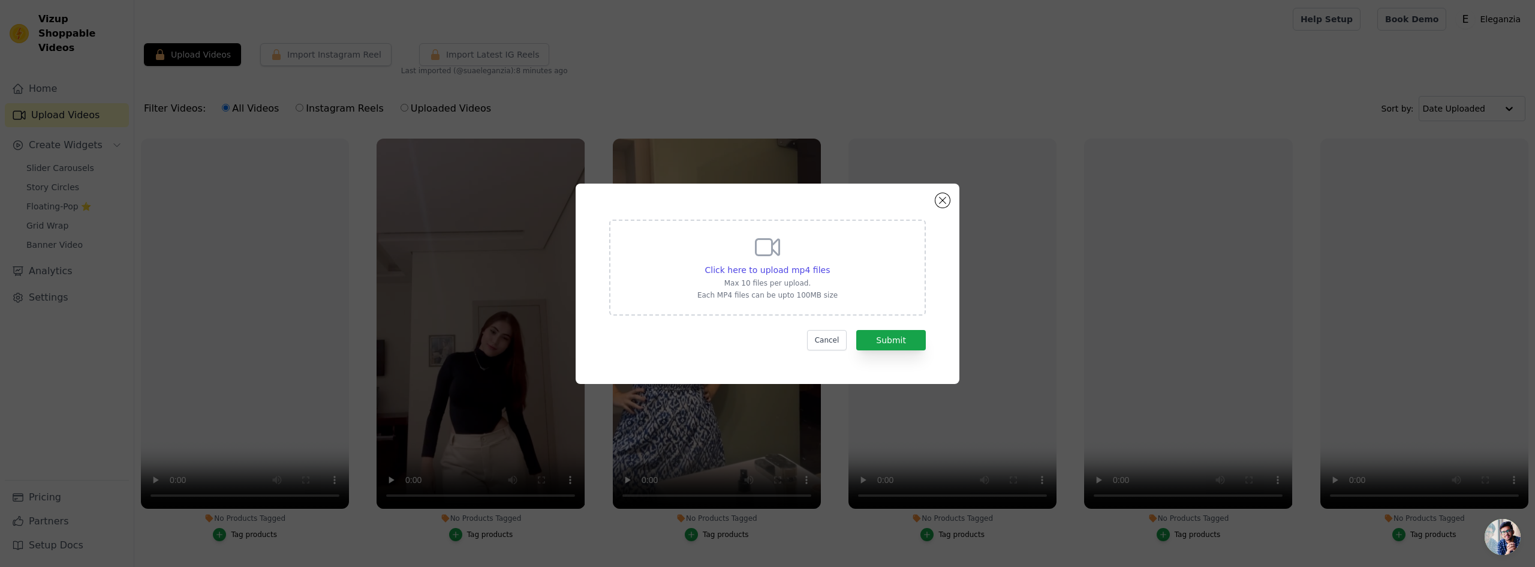
click at [836, 269] on div "Click here to upload mp4 files Max 10 files per upload. Each MP4 files can be u…" at bounding box center [767, 267] width 317 height 96
click at [830, 264] on input "Click here to upload mp4 files Max 10 files per upload. Each MP4 files can be u…" at bounding box center [829, 263] width 1 height 1
click at [798, 275] on span "Click here to upload mp4 files" at bounding box center [767, 270] width 125 height 10
click at [829, 264] on input "Click here to upload mp4 files Max 10 files per upload. Each MP4 files can be u…" at bounding box center [829, 263] width 1 height 1
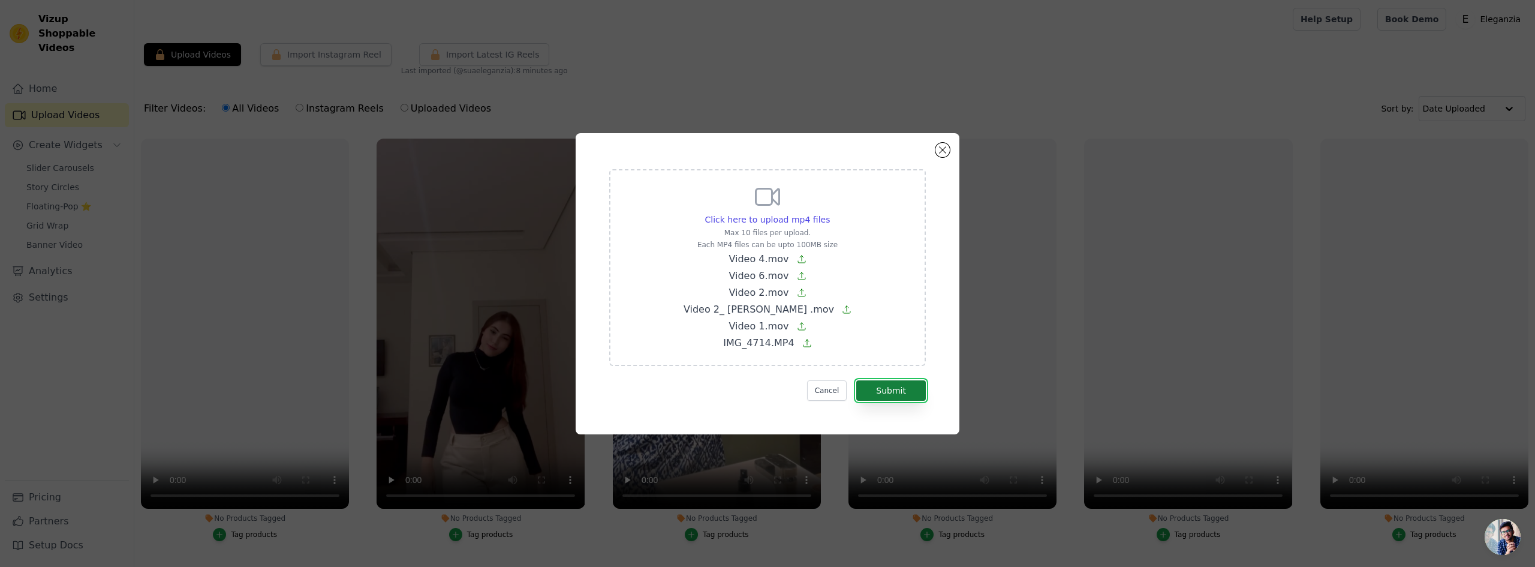
click at [884, 396] on button "Submit" at bounding box center [891, 390] width 70 height 20
click at [762, 217] on span "Click here to upload mp4 files" at bounding box center [767, 220] width 125 height 10
click at [829, 213] on input "Click here to upload mp4 files Max 10 files per upload. Each MP4 files can be u…" at bounding box center [829, 213] width 1 height 1
type input "C:\fakepath\Adobe Express - Video 1.mp4"
click at [900, 395] on button "Submit" at bounding box center [891, 390] width 70 height 20
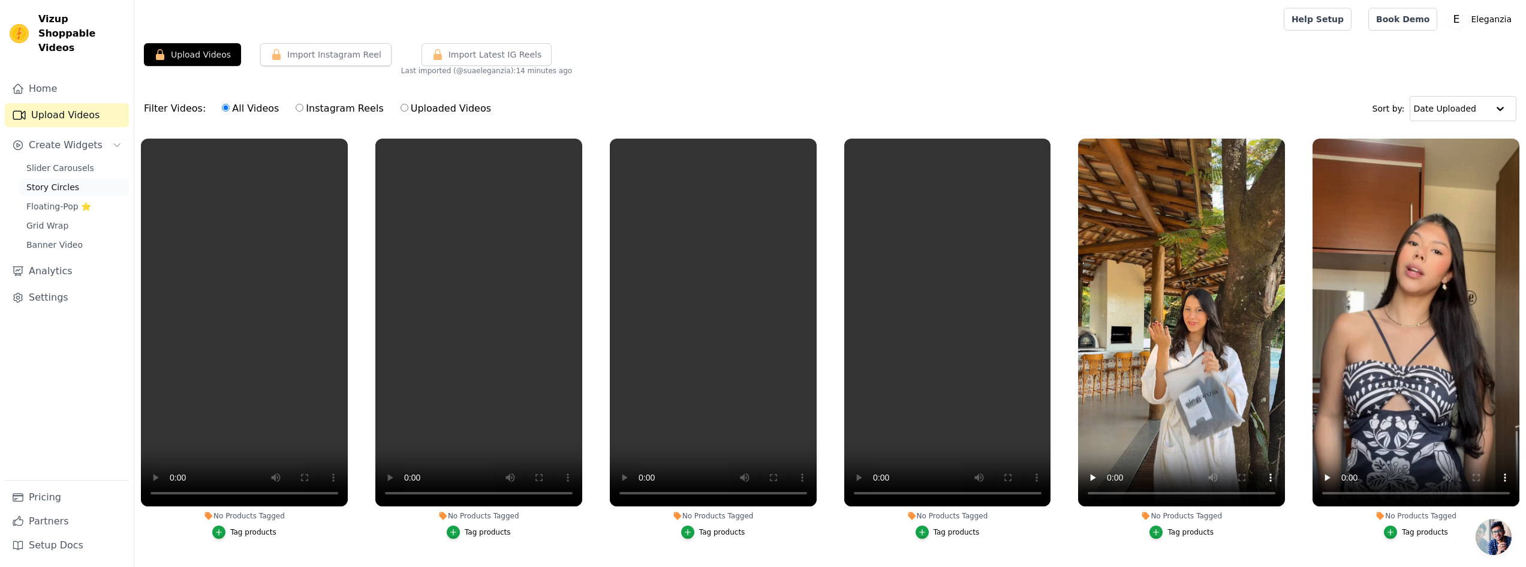
click at [53, 181] on span "Story Circles" at bounding box center [52, 187] width 53 height 12
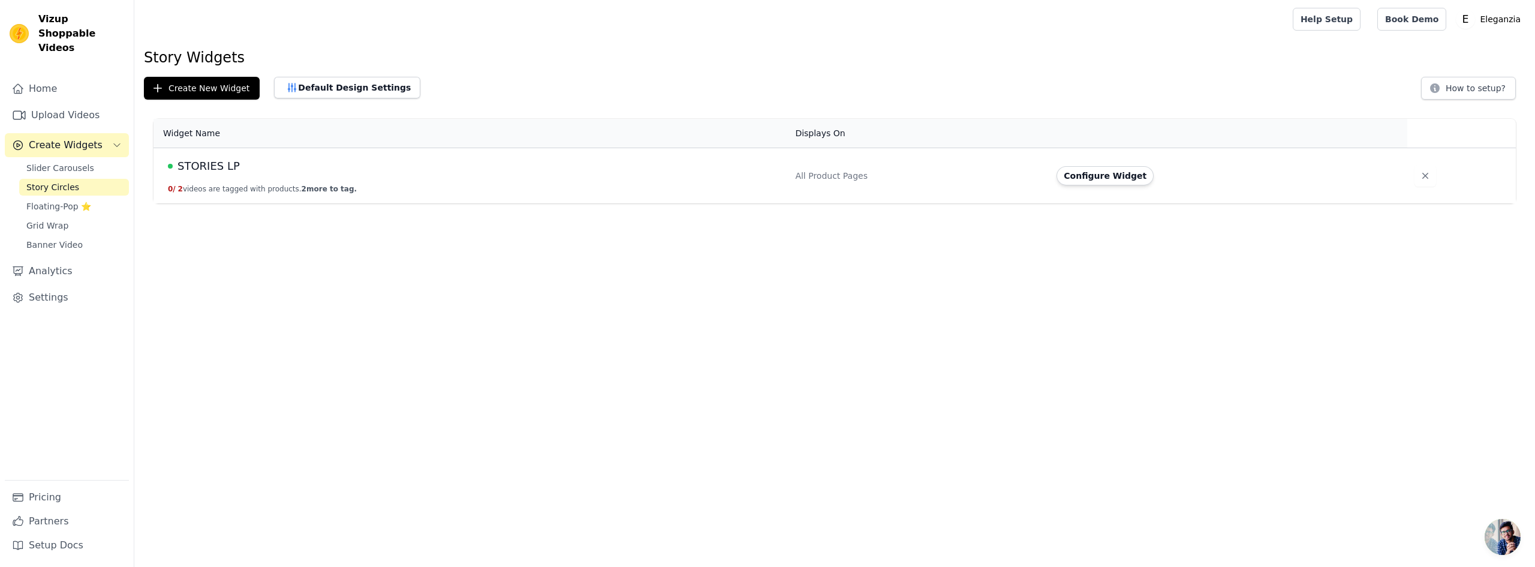
click at [385, 176] on td "STORIES LP 0 / 2 videos are tagged with products. 2 more to tag." at bounding box center [470, 176] width 634 height 56
drag, startPoint x: 1109, startPoint y: 174, endPoint x: 1134, endPoint y: 173, distance: 25.2
click at [1110, 174] on button "Configure Widget" at bounding box center [1104, 175] width 97 height 19
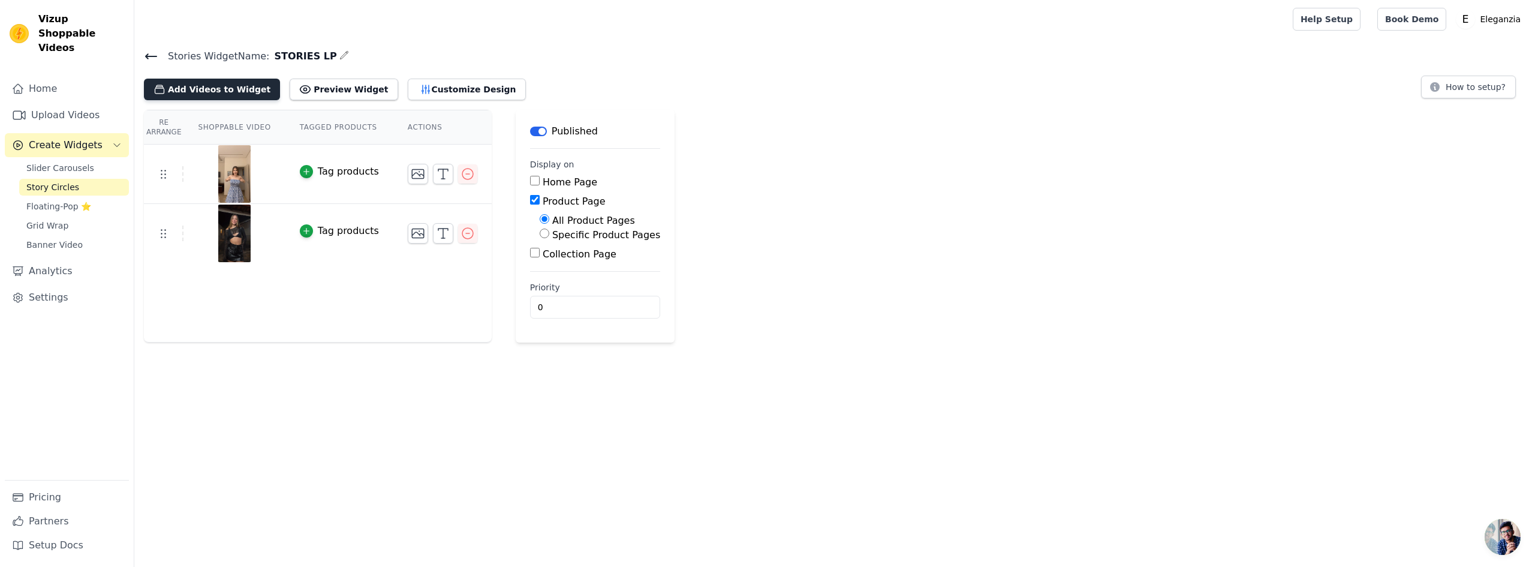
click at [187, 91] on button "Add Videos to Widget" at bounding box center [212, 90] width 136 height 22
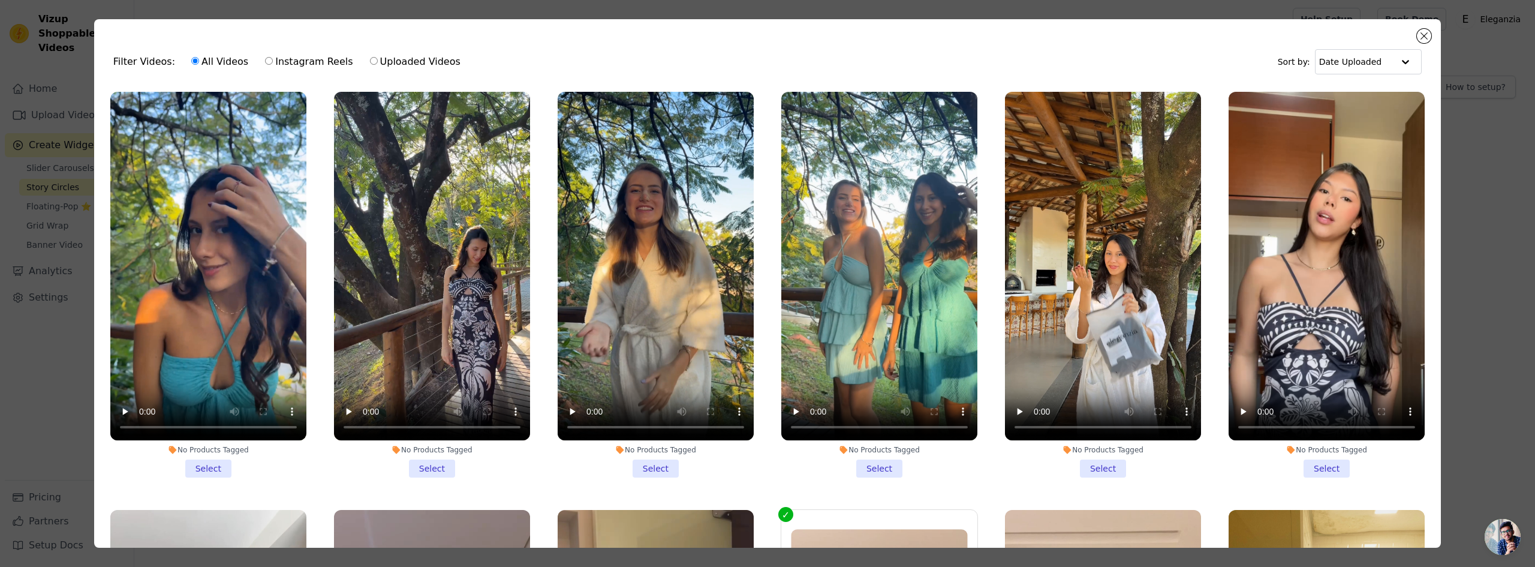
click at [369, 61] on label "Uploaded Videos" at bounding box center [415, 62] width 92 height 16
click at [370, 61] on input "Uploaded Videos" at bounding box center [374, 61] width 8 height 8
radio input "true"
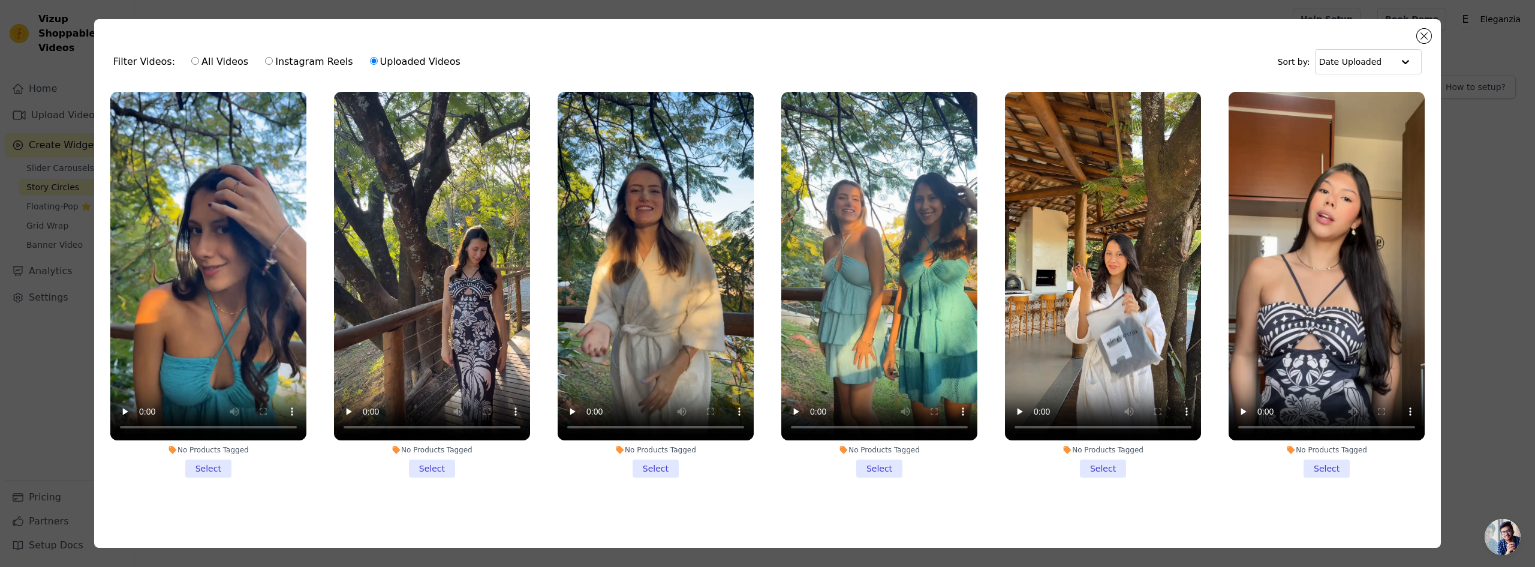
drag, startPoint x: 222, startPoint y: 469, endPoint x: 357, endPoint y: 464, distance: 135.6
click at [222, 469] on li "No Products Tagged Select" at bounding box center [208, 284] width 196 height 385
click at [0, 0] on input "No Products Tagged Select" at bounding box center [0, 0] width 0 height 0
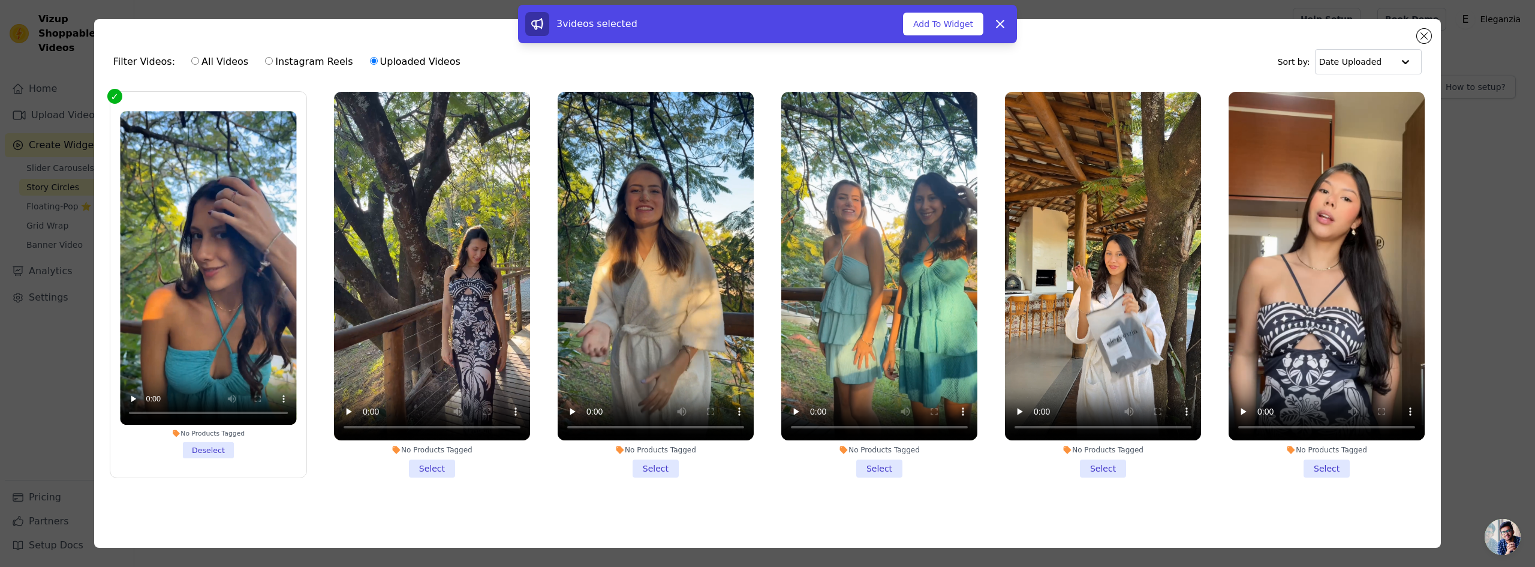
click at [435, 469] on li "No Products Tagged Select" at bounding box center [432, 284] width 196 height 385
click at [0, 0] on input "No Products Tagged Select" at bounding box center [0, 0] width 0 height 0
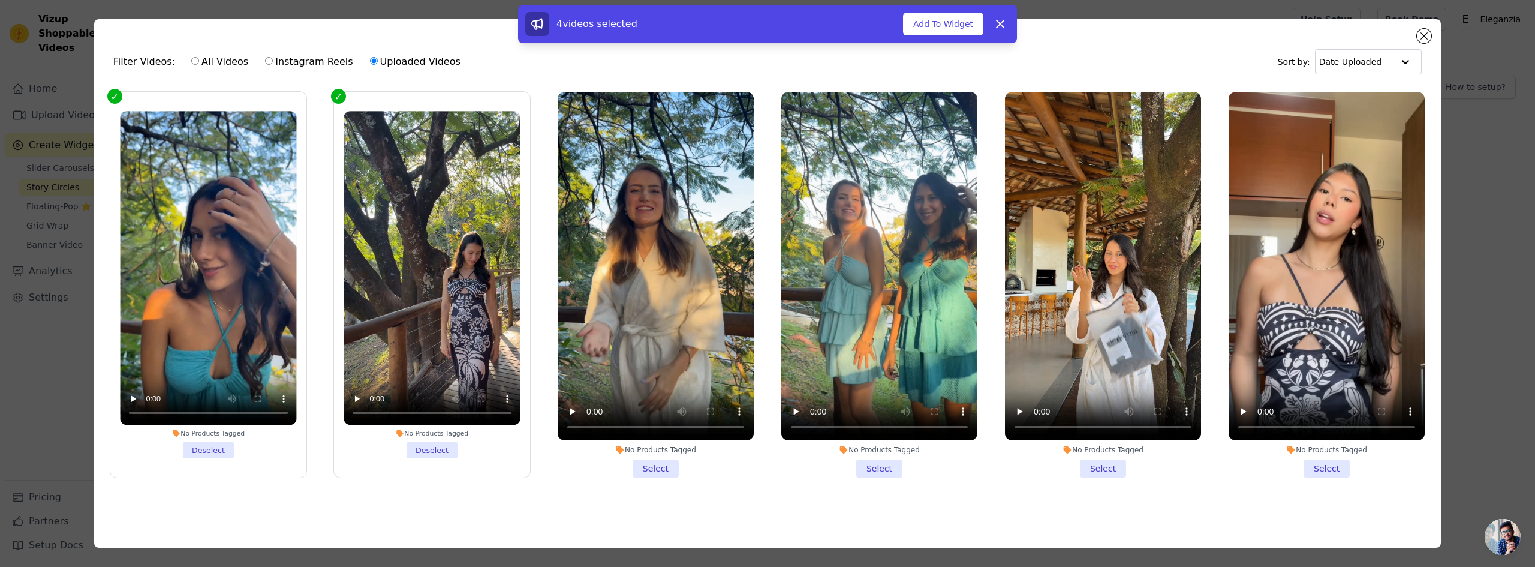
click at [624, 471] on li "No Products Tagged Select" at bounding box center [656, 284] width 196 height 385
click at [0, 0] on input "No Products Tagged Select" at bounding box center [0, 0] width 0 height 0
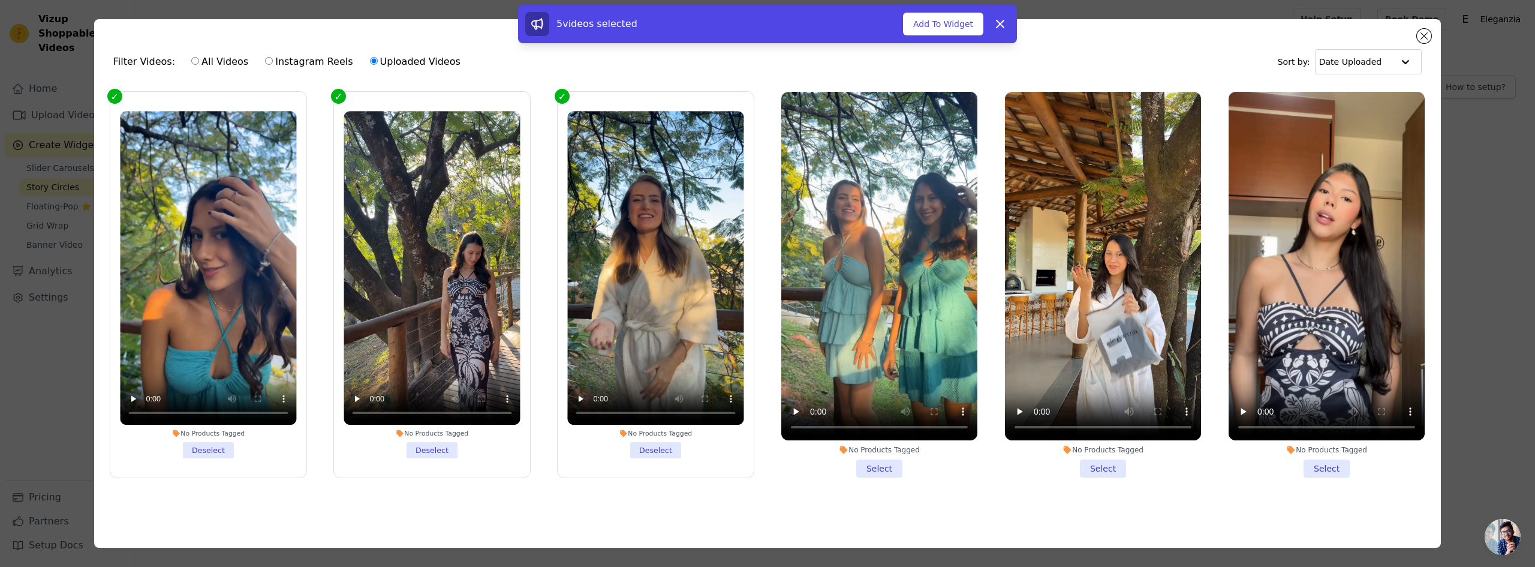
click at [853, 461] on li "No Products Tagged Select" at bounding box center [879, 284] width 196 height 385
click at [0, 0] on input "No Products Tagged Select" at bounding box center [0, 0] width 0 height 0
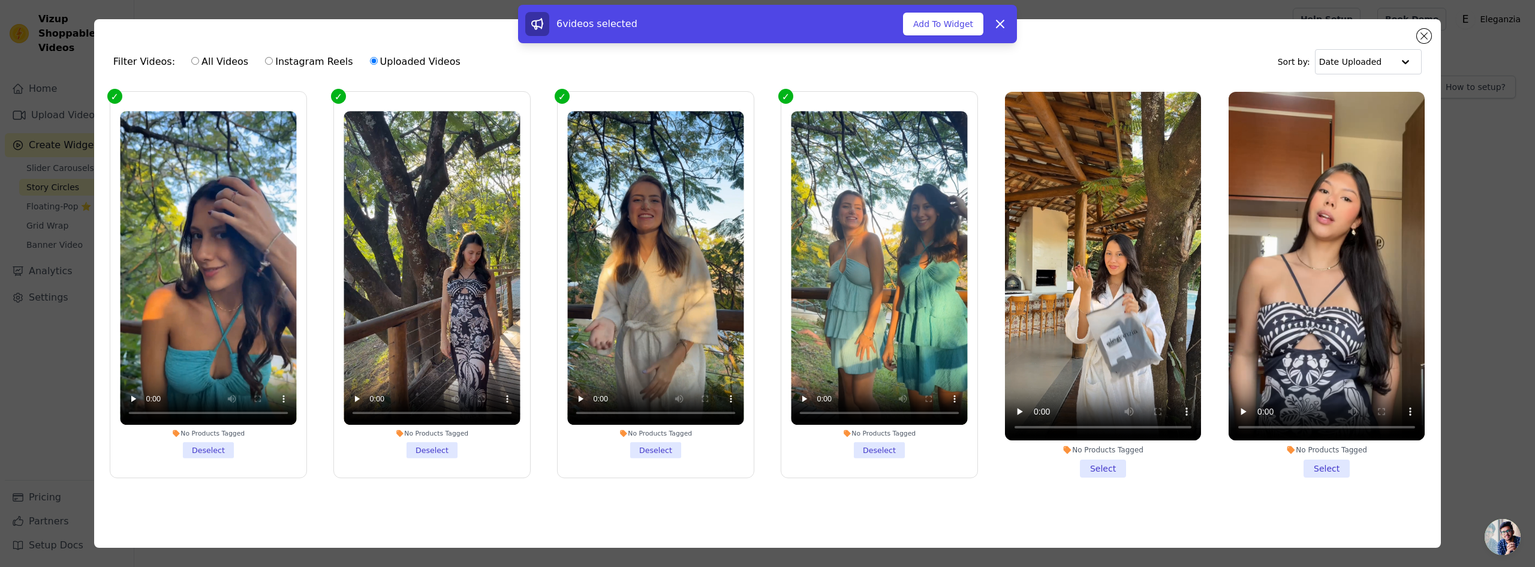
drag, startPoint x: 1076, startPoint y: 461, endPoint x: 1090, endPoint y: 462, distance: 13.8
click at [1077, 462] on li "No Products Tagged Select" at bounding box center [1103, 284] width 196 height 385
click at [0, 0] on input "No Products Tagged Select" at bounding box center [0, 0] width 0 height 0
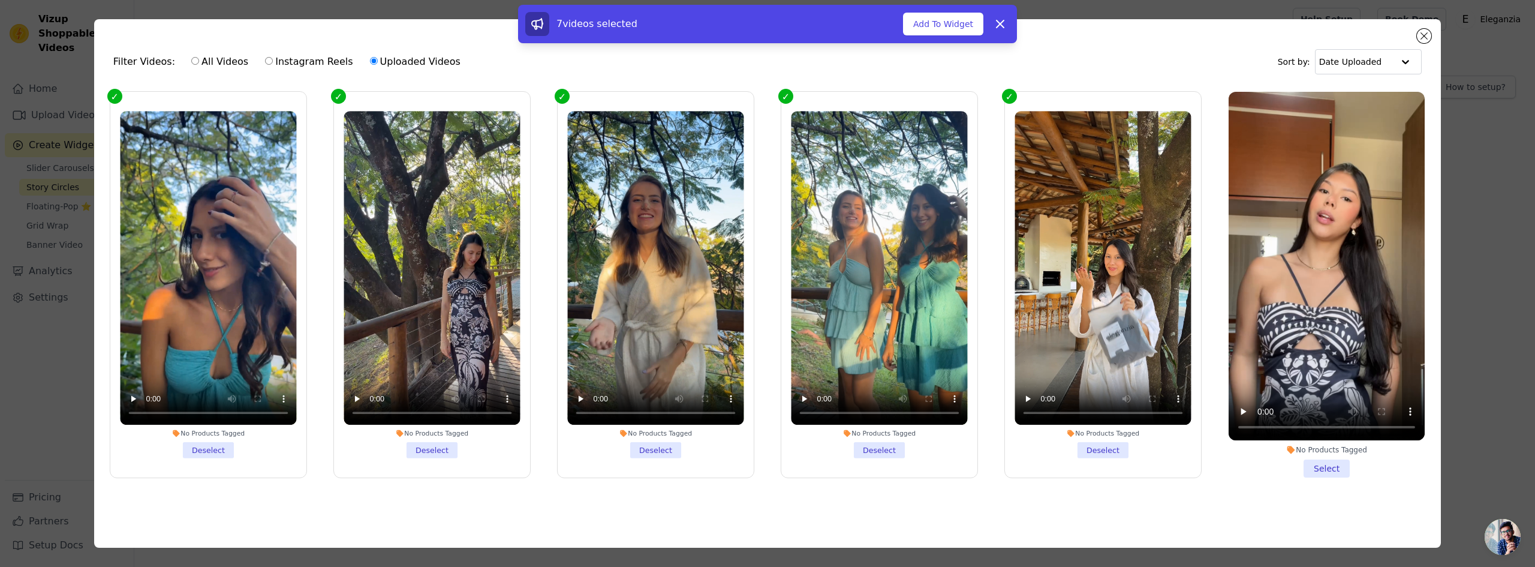
click at [1284, 460] on li "No Products Tagged Select" at bounding box center [1326, 284] width 196 height 385
click at [0, 0] on input "No Products Tagged Select" at bounding box center [0, 0] width 0 height 0
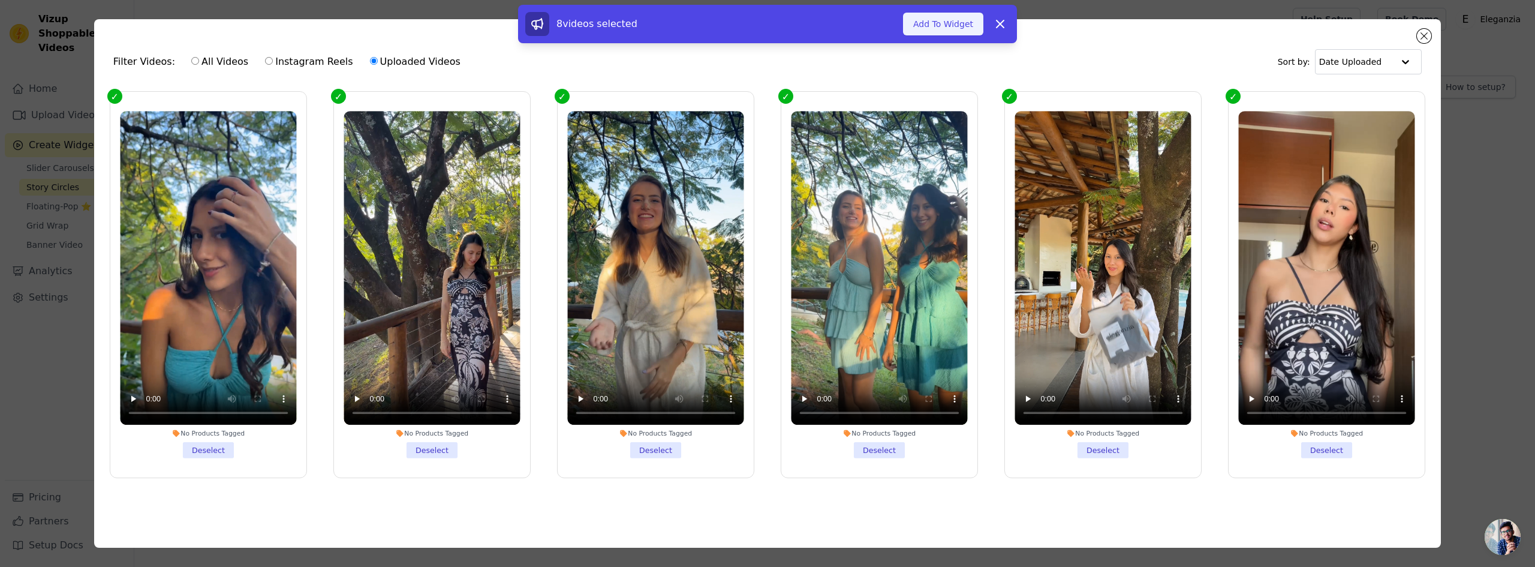
click at [934, 21] on button "Add To Widget" at bounding box center [943, 24] width 80 height 23
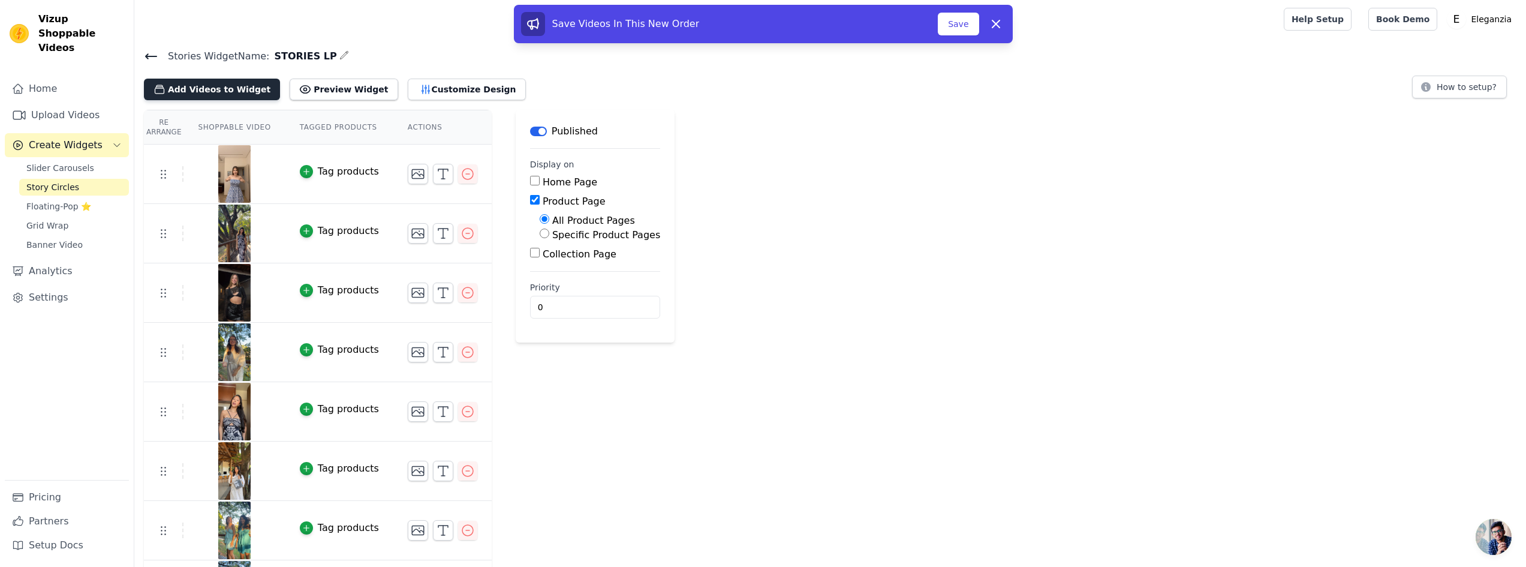
click at [233, 90] on button "Add Videos to Widget" at bounding box center [212, 90] width 136 height 22
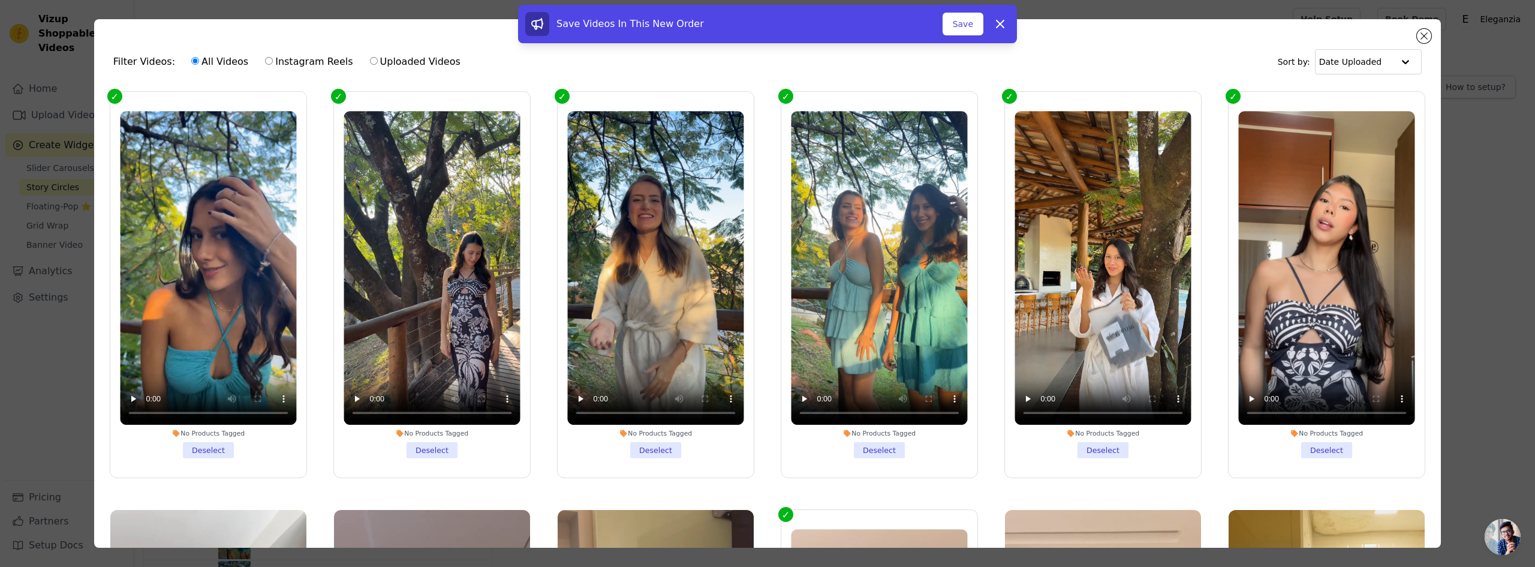
click at [264, 64] on label "Instagram Reels" at bounding box center [308, 62] width 89 height 16
click at [265, 64] on input "Instagram Reels" at bounding box center [269, 61] width 8 height 8
radio input "true"
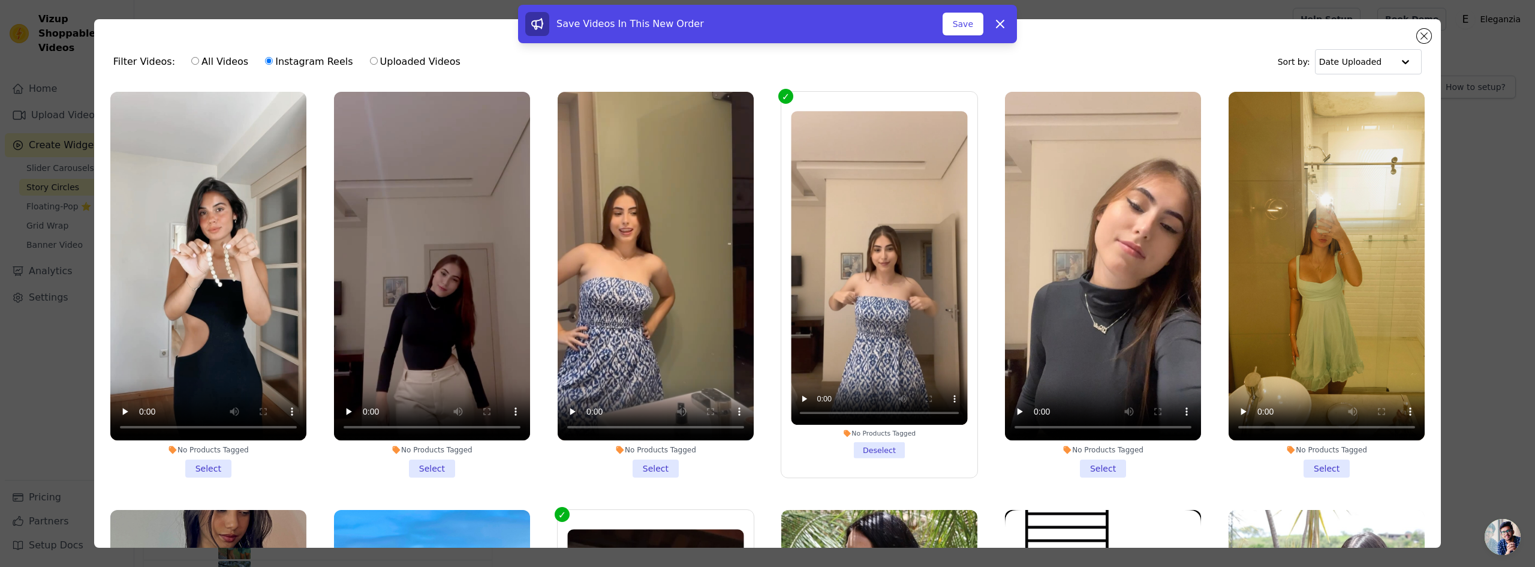
click at [198, 463] on li "No Products Tagged Select" at bounding box center [208, 284] width 196 height 385
click at [187, 461] on li "No Products Tagged Select" at bounding box center [208, 284] width 196 height 385
click at [0, 0] on input "No Products Tagged Select" at bounding box center [0, 0] width 0 height 0
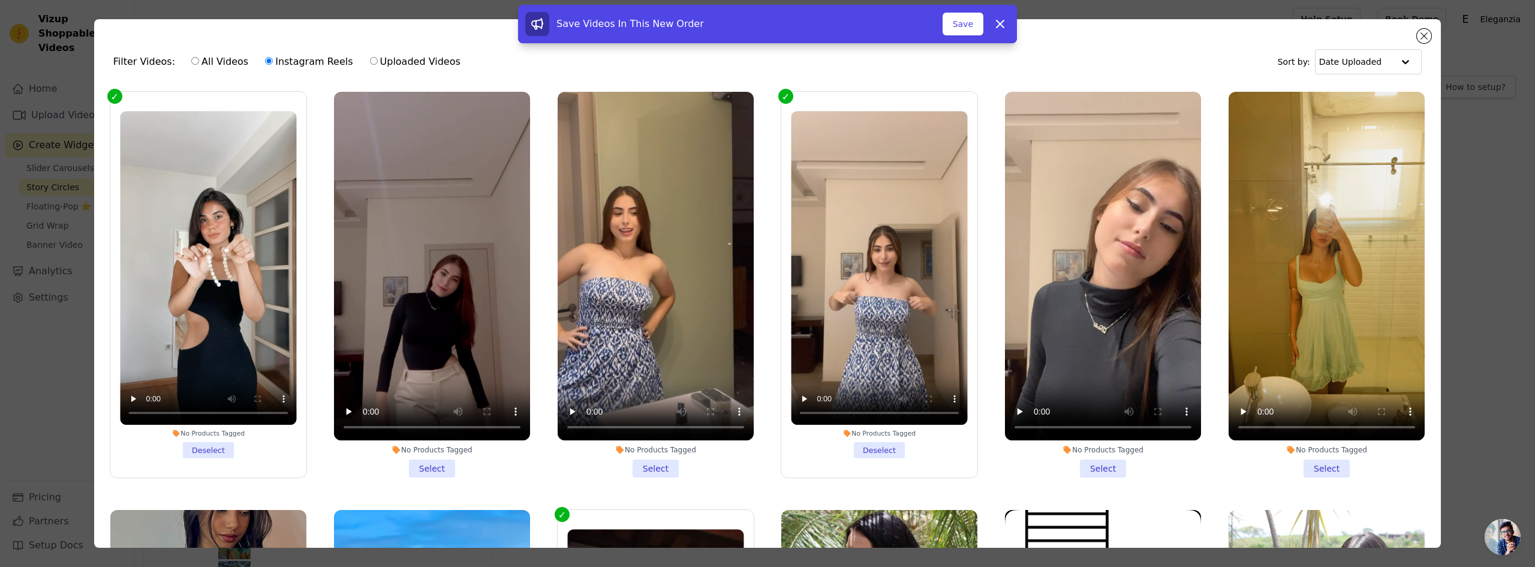
drag, startPoint x: 957, startPoint y: 19, endPoint x: 773, endPoint y: 46, distance: 185.3
click at [957, 19] on button "Save" at bounding box center [962, 24] width 41 height 23
click at [1510, 21] on button "✖" at bounding box center [1507, 23] width 14 height 14
click at [1426, 37] on div "9 videos selected Add To Widget Dismiss" at bounding box center [767, 26] width 1535 height 43
click at [991, 18] on button "Dismiss" at bounding box center [1000, 24] width 24 height 24
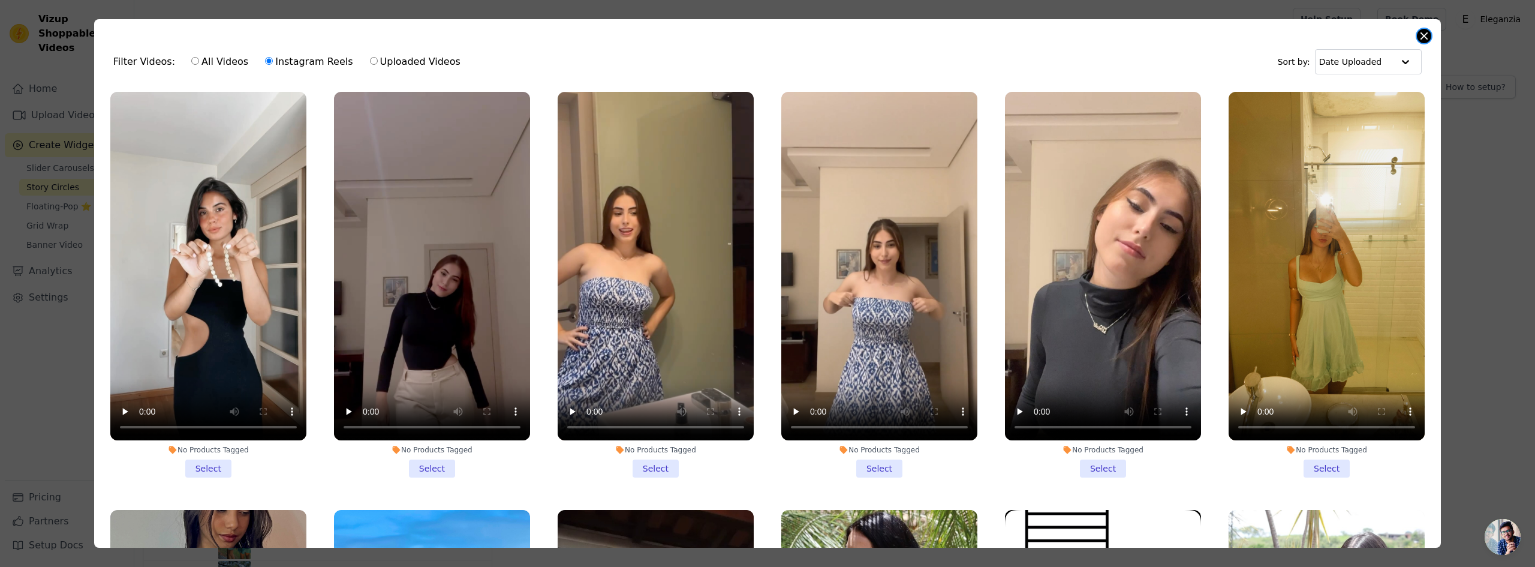
click at [1423, 40] on button "Close modal" at bounding box center [1424, 36] width 14 height 14
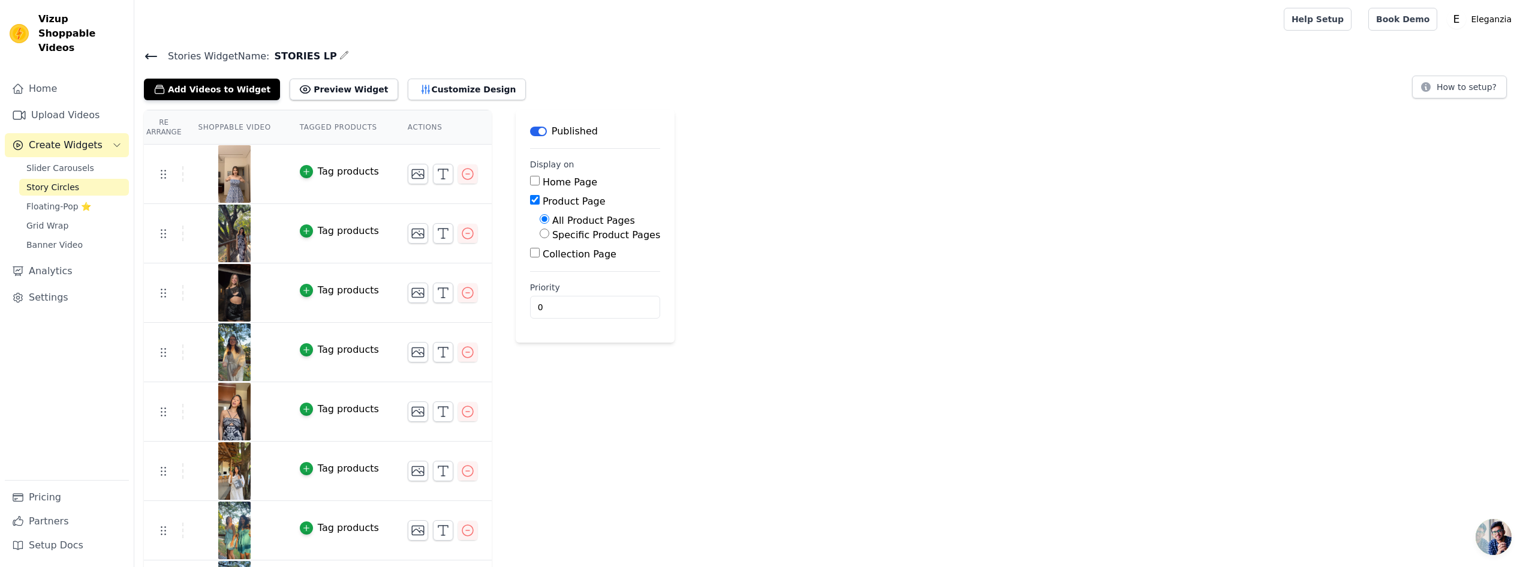
click at [214, 77] on div "Add Videos to Widget Preview Widget Customize Design" at bounding box center [339, 87] width 391 height 26
click at [215, 85] on button "Add Videos to Widget" at bounding box center [212, 90] width 136 height 22
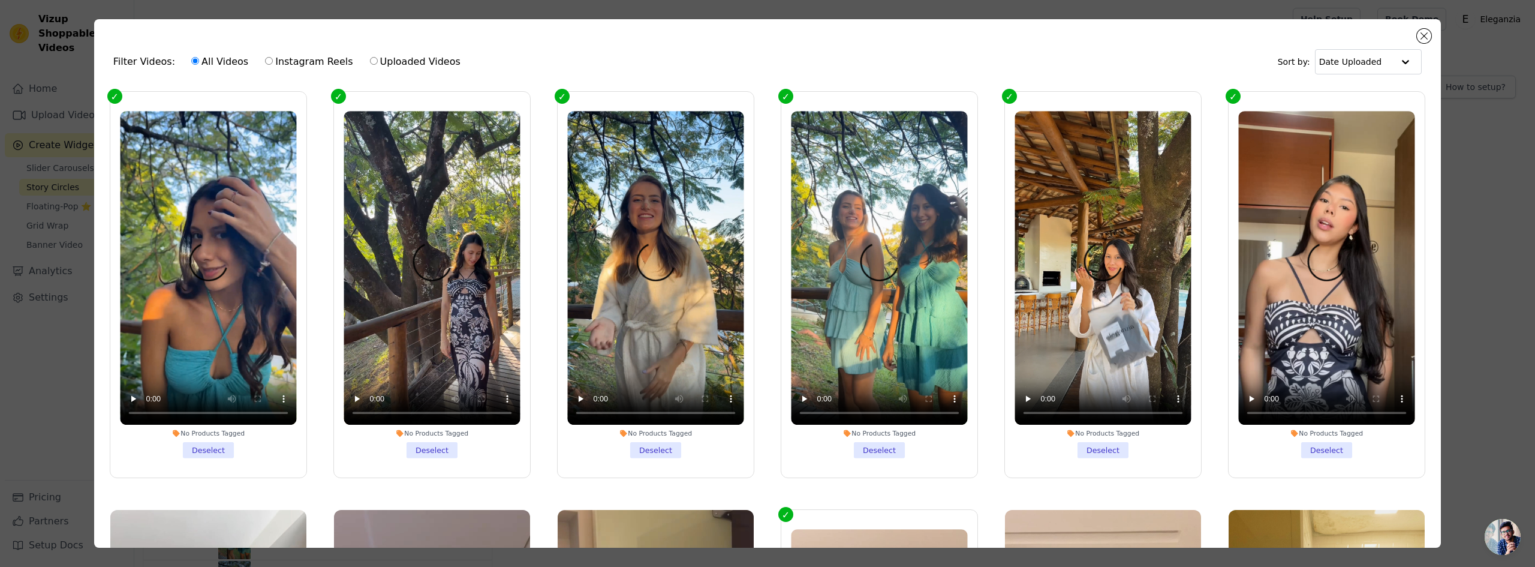
click at [312, 55] on label "Instagram Reels" at bounding box center [308, 62] width 89 height 16
click at [273, 57] on input "Instagram Reels" at bounding box center [269, 61] width 8 height 8
radio input "true"
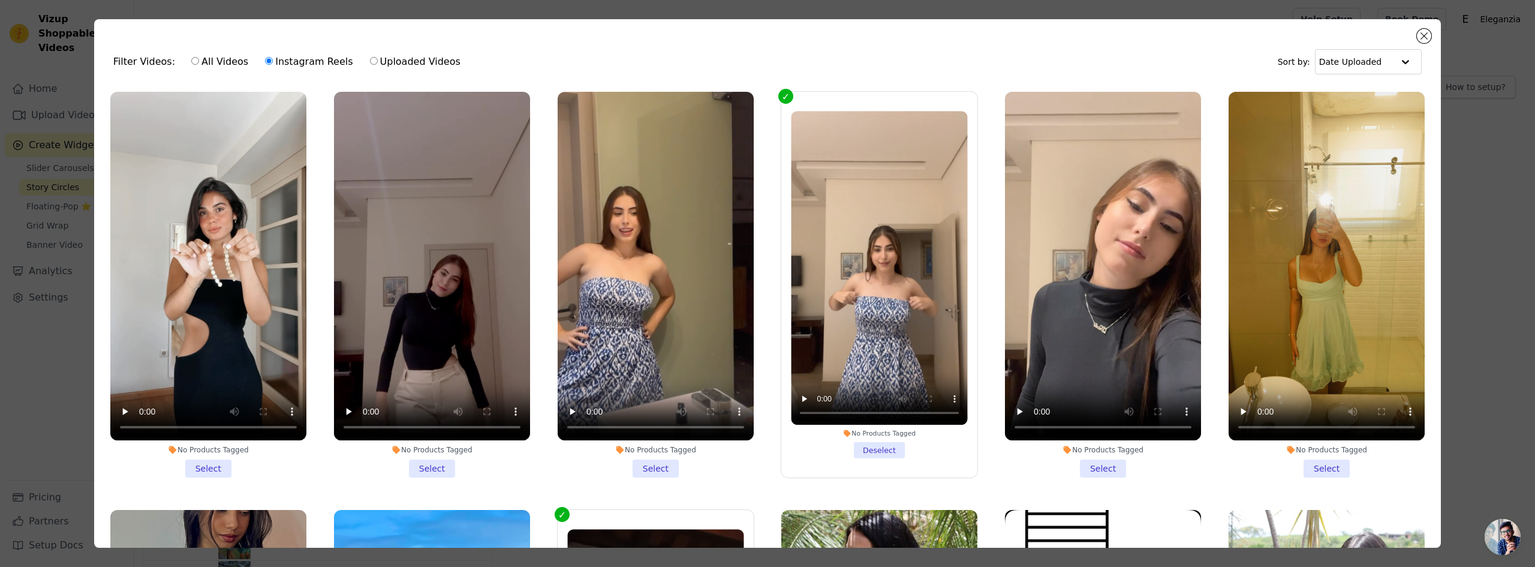
drag, startPoint x: 212, startPoint y: 466, endPoint x: 222, endPoint y: 468, distance: 10.9
click at [212, 467] on li "No Products Tagged Select" at bounding box center [208, 284] width 196 height 385
click at [0, 0] on input "No Products Tagged Select" at bounding box center [0, 0] width 0 height 0
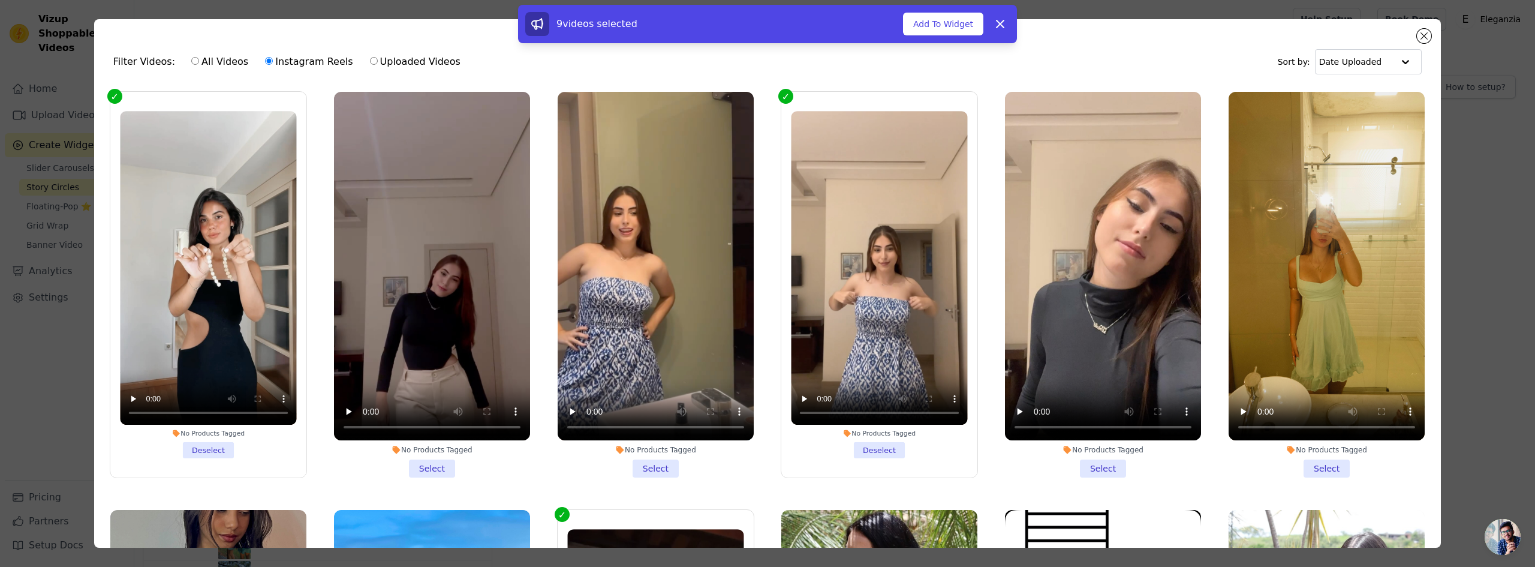
drag, startPoint x: 953, startPoint y: 19, endPoint x: 929, endPoint y: 35, distance: 29.8
click at [951, 19] on button "Add To Widget" at bounding box center [943, 24] width 80 height 23
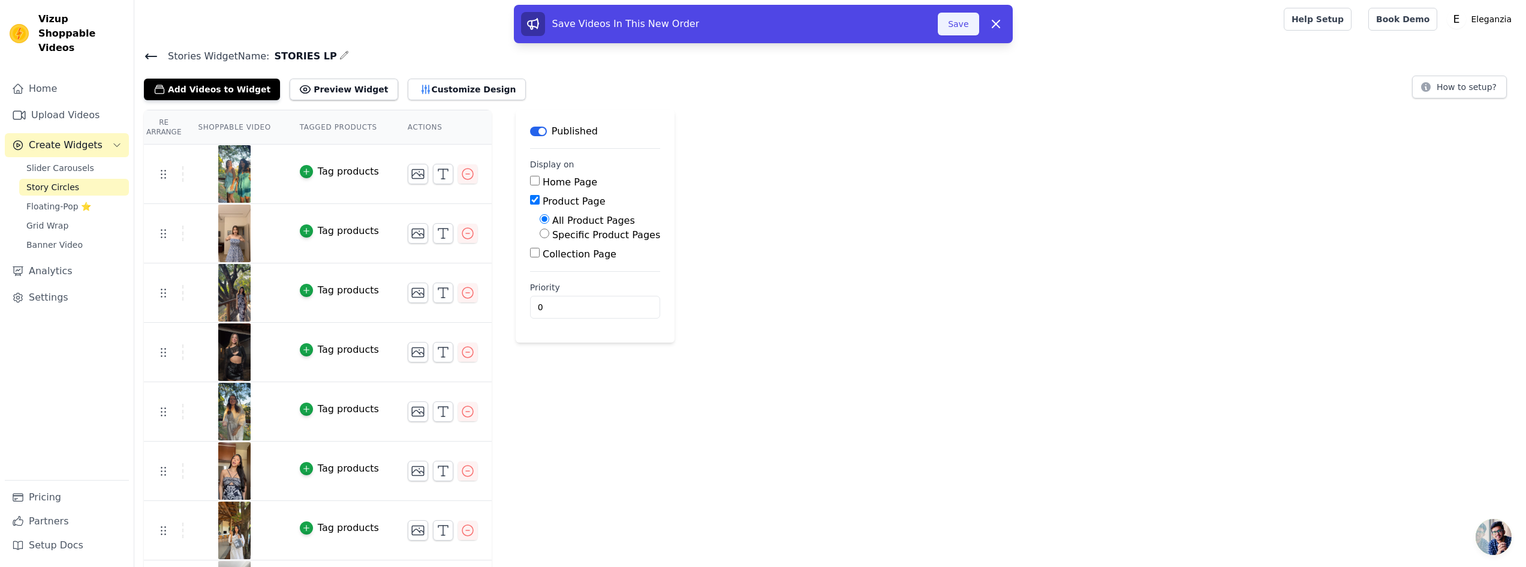
click at [969, 25] on button "Save" at bounding box center [958, 24] width 41 height 23
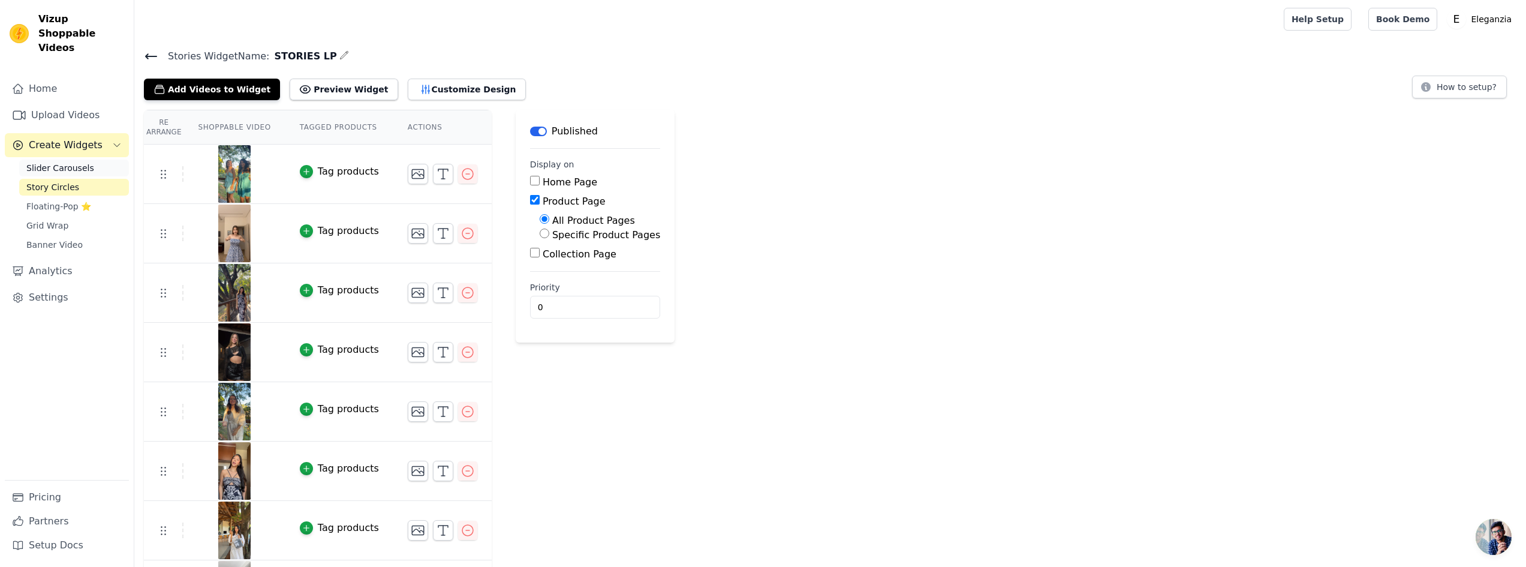
click at [74, 162] on span "Slider Carousels" at bounding box center [60, 168] width 68 height 12
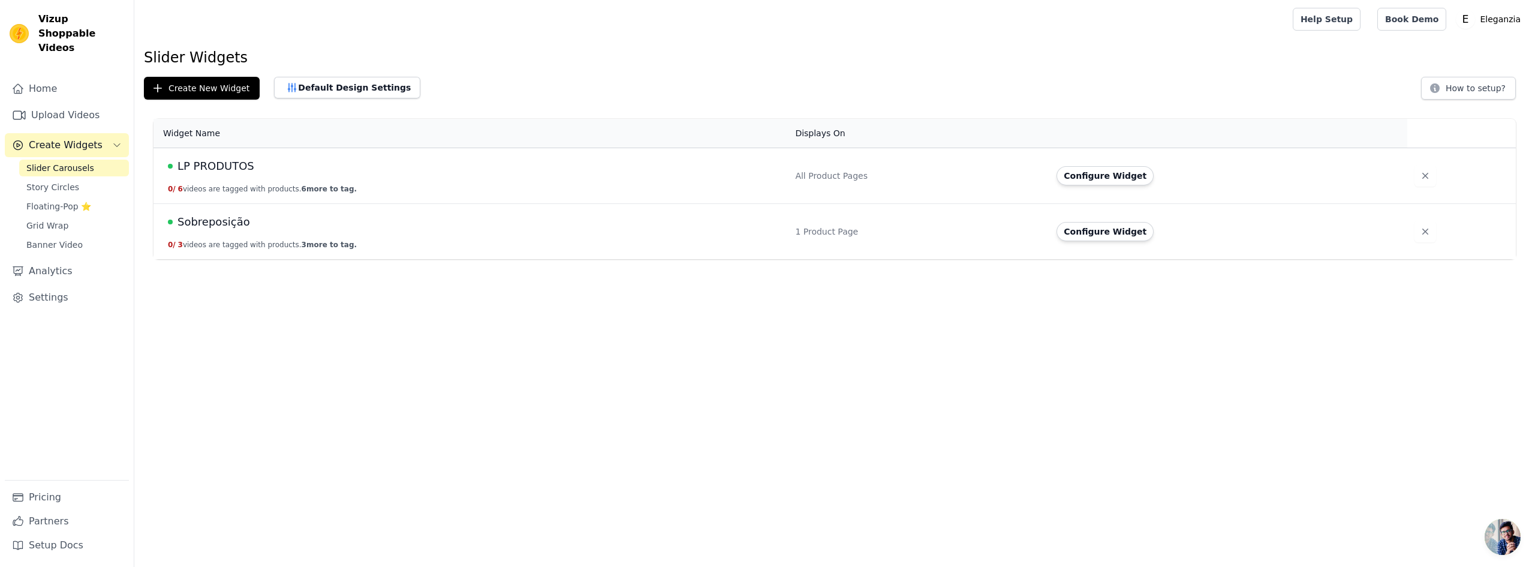
click at [208, 159] on span "LP PRODUTOS" at bounding box center [215, 166] width 77 height 17
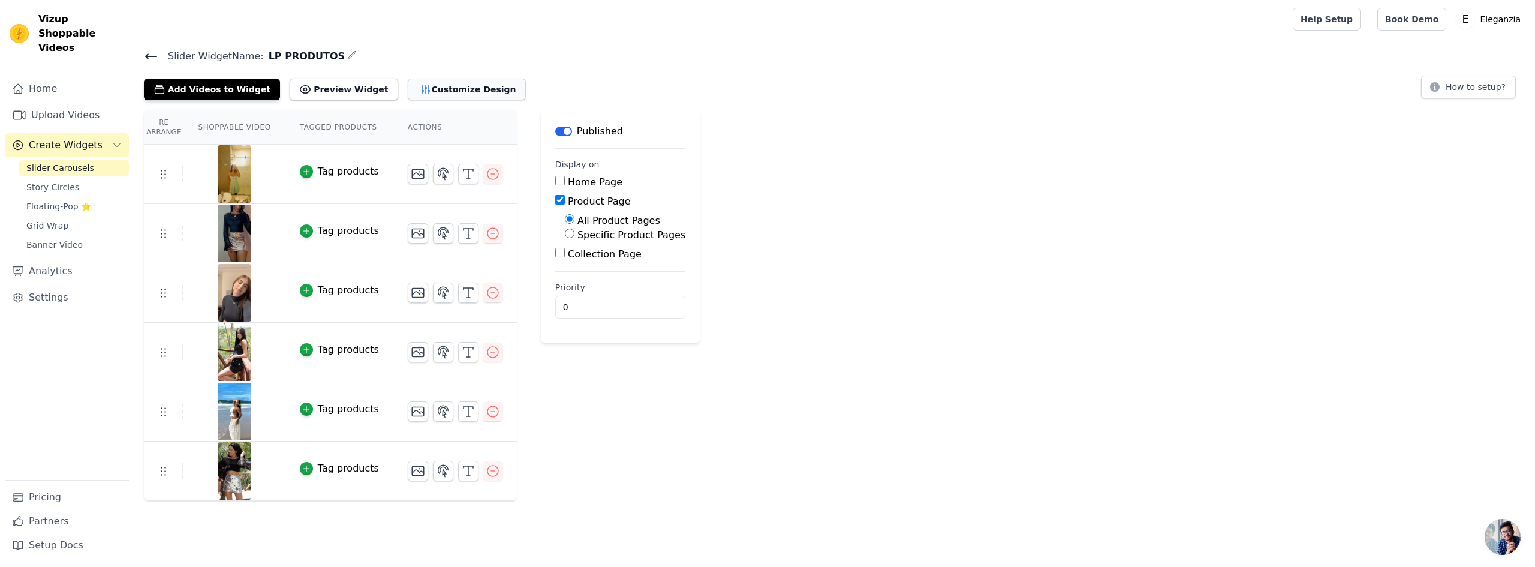
click at [441, 83] on button "Customize Design" at bounding box center [467, 90] width 118 height 22
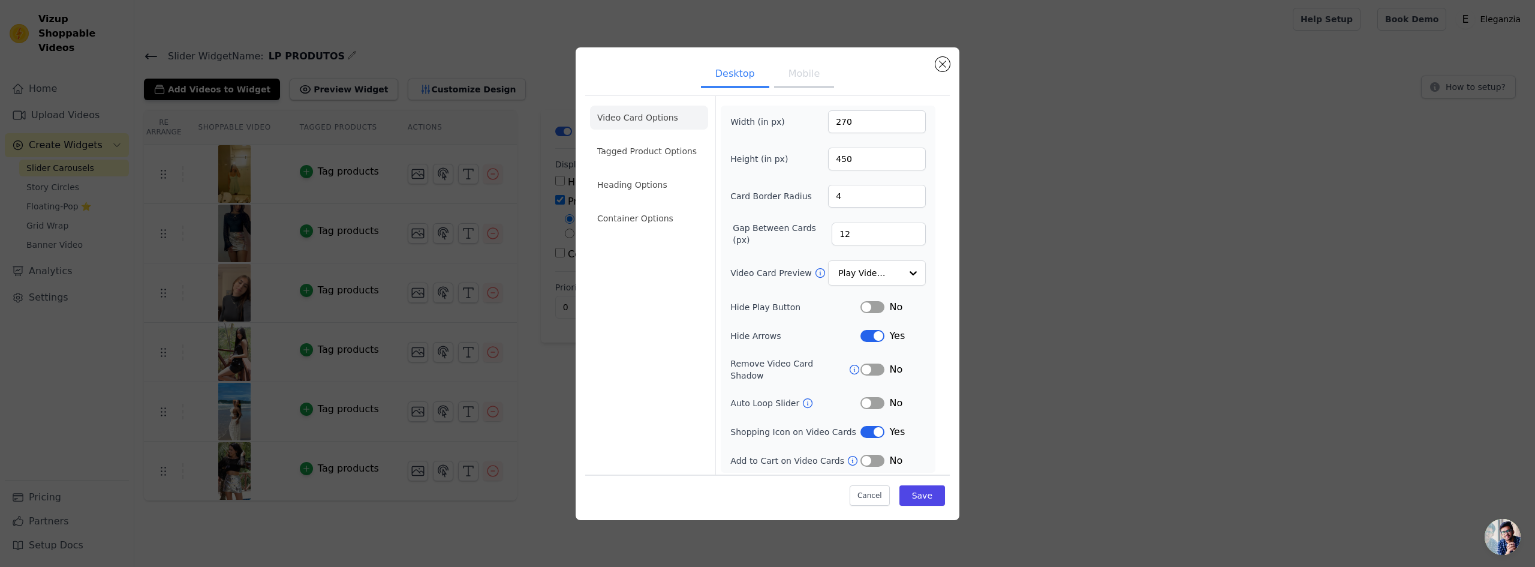
click at [874, 428] on button "Label" at bounding box center [872, 432] width 24 height 12
click at [801, 79] on button "Mobile" at bounding box center [804, 75] width 60 height 26
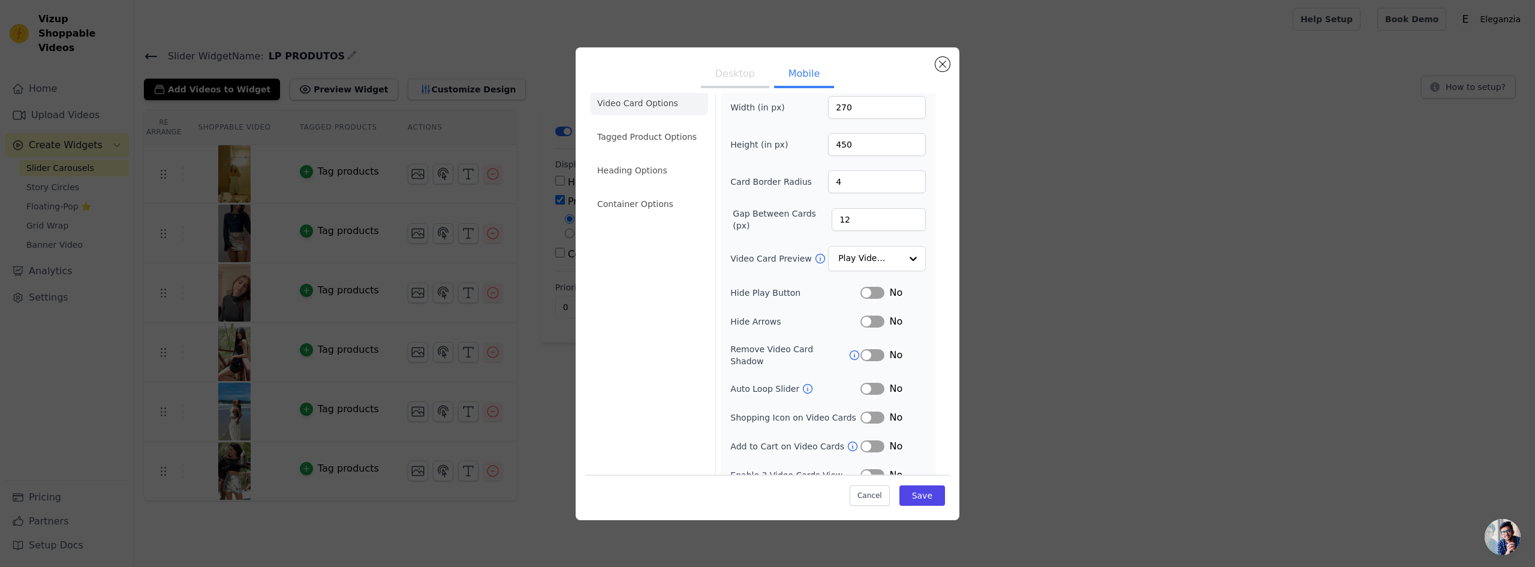
scroll to position [21, 0]
click at [733, 78] on button "Desktop" at bounding box center [735, 75] width 68 height 26
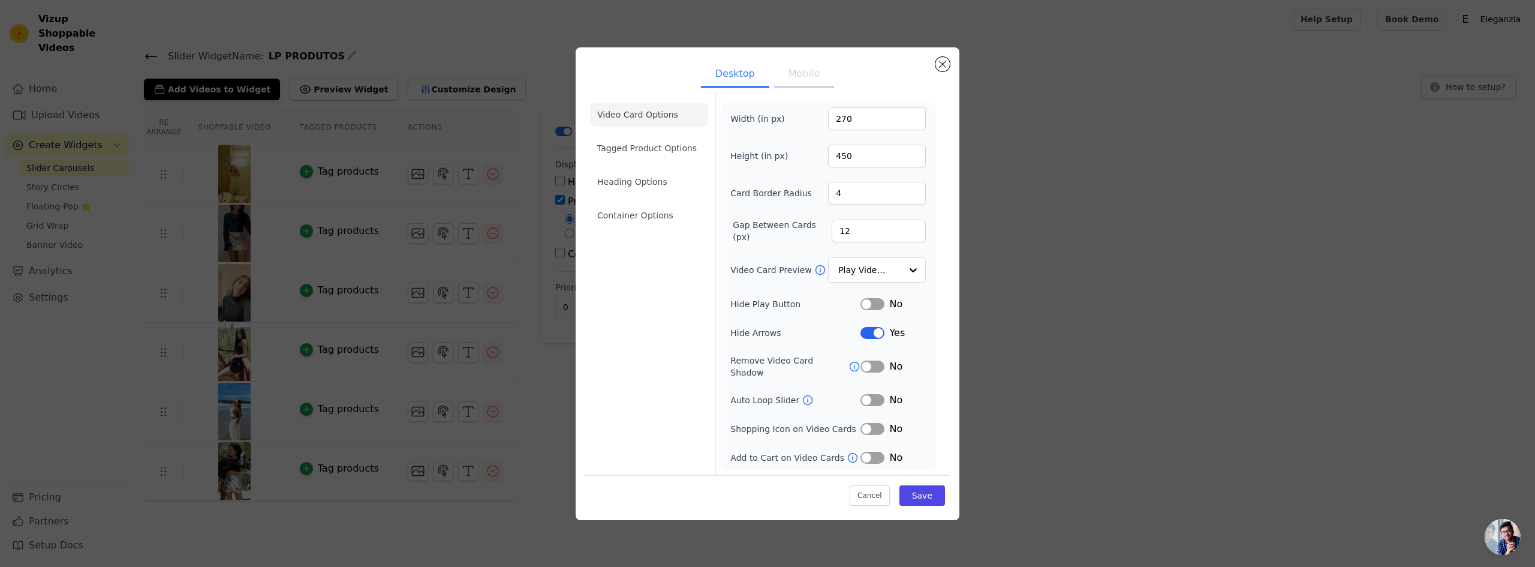
scroll to position [0, 0]
click at [874, 341] on button "Label" at bounding box center [872, 336] width 24 height 12
click at [930, 497] on button "Save" at bounding box center [922, 495] width 46 height 20
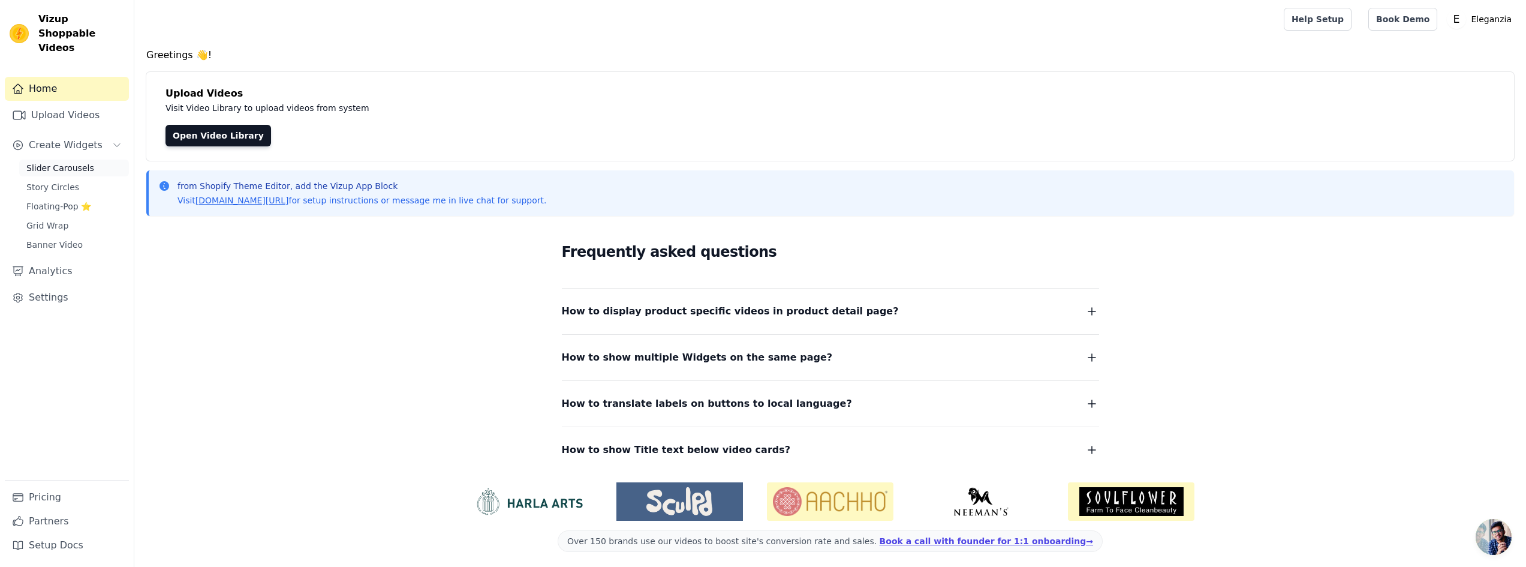
click at [54, 162] on span "Slider Carousels" at bounding box center [60, 168] width 68 height 12
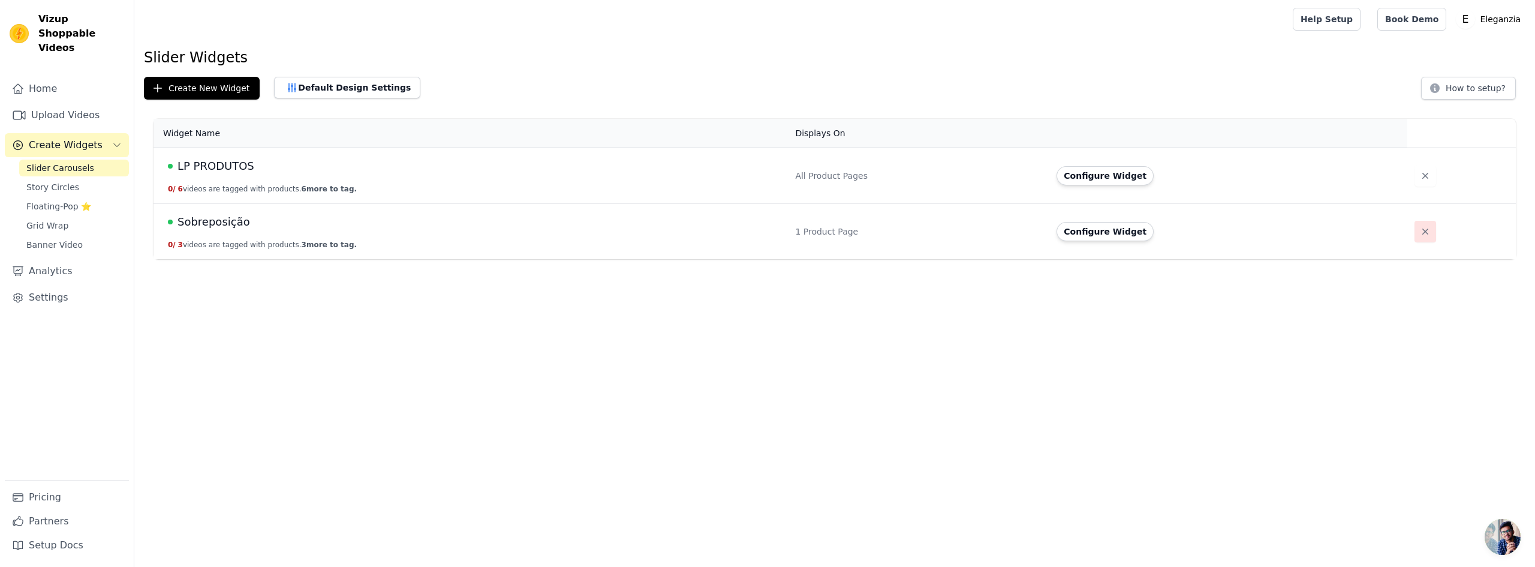
click at [1419, 234] on icon "button" at bounding box center [1425, 231] width 12 height 12
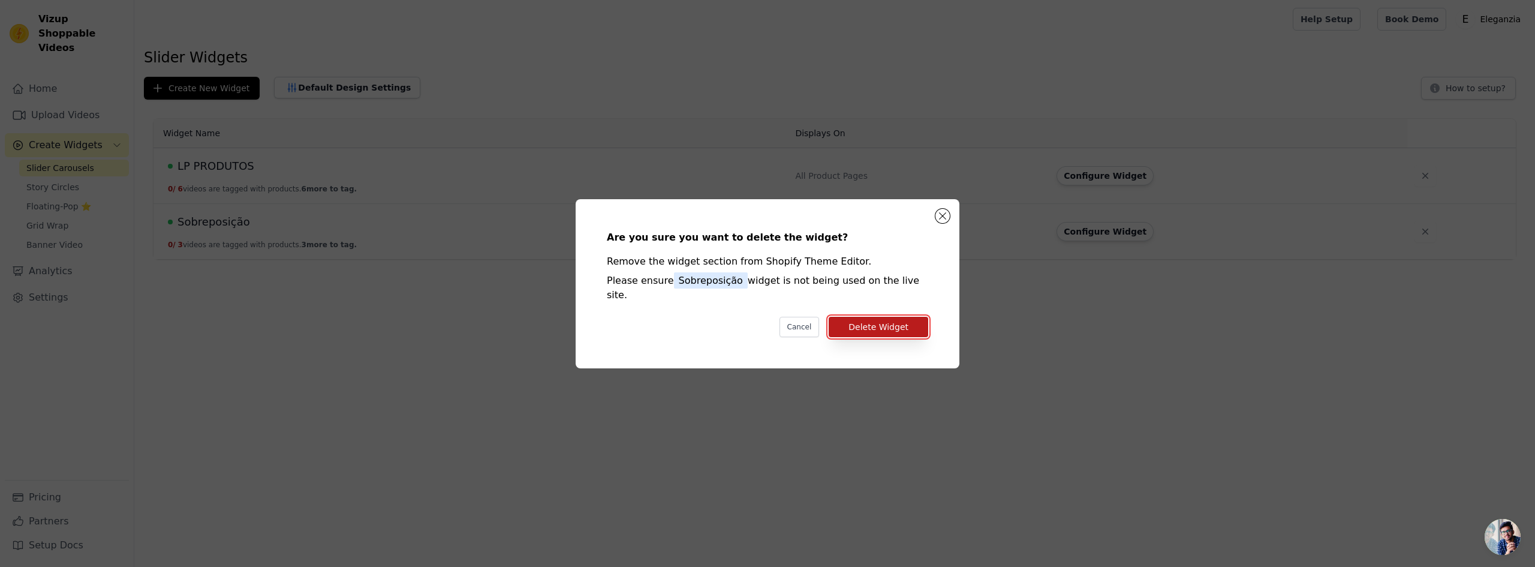
click at [916, 318] on button "Delete Widget" at bounding box center [879, 327] width 100 height 20
